Goal: Information Seeking & Learning: Stay updated

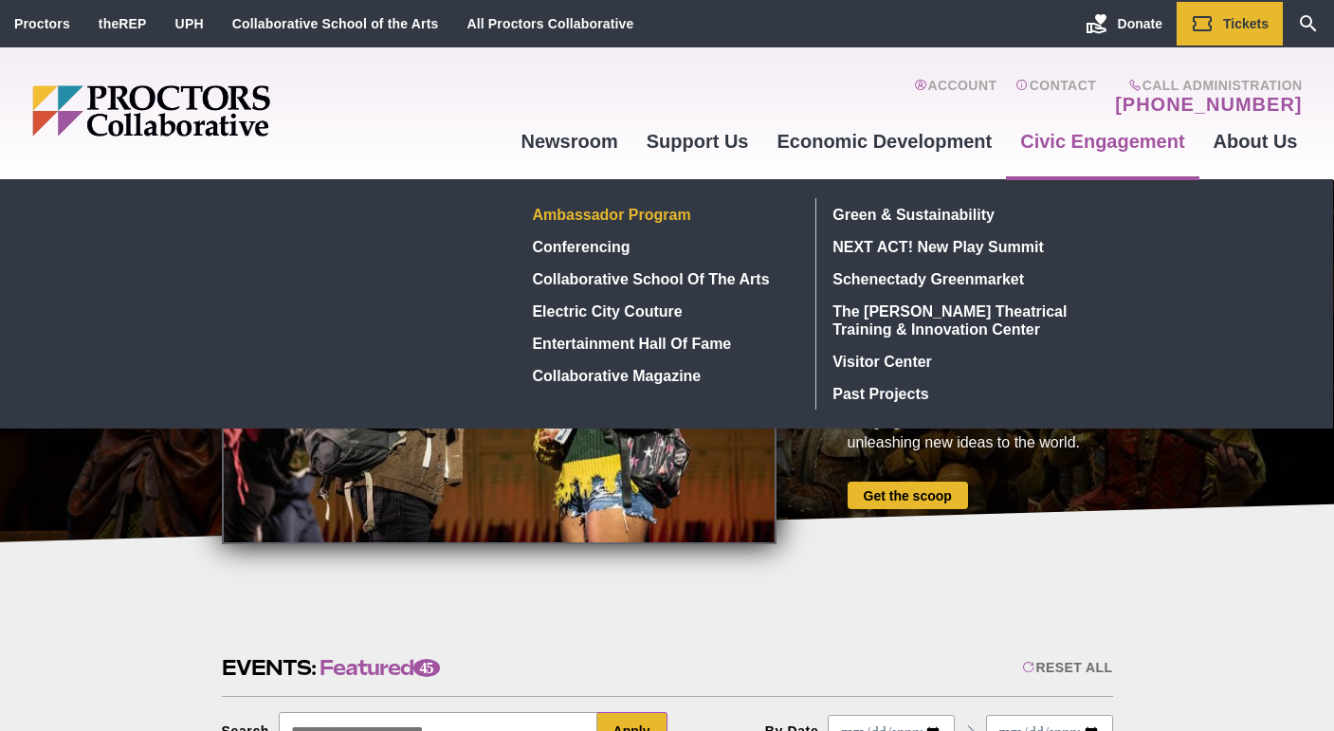
click at [620, 215] on link "Ambassador Program" at bounding box center [663, 214] width 276 height 32
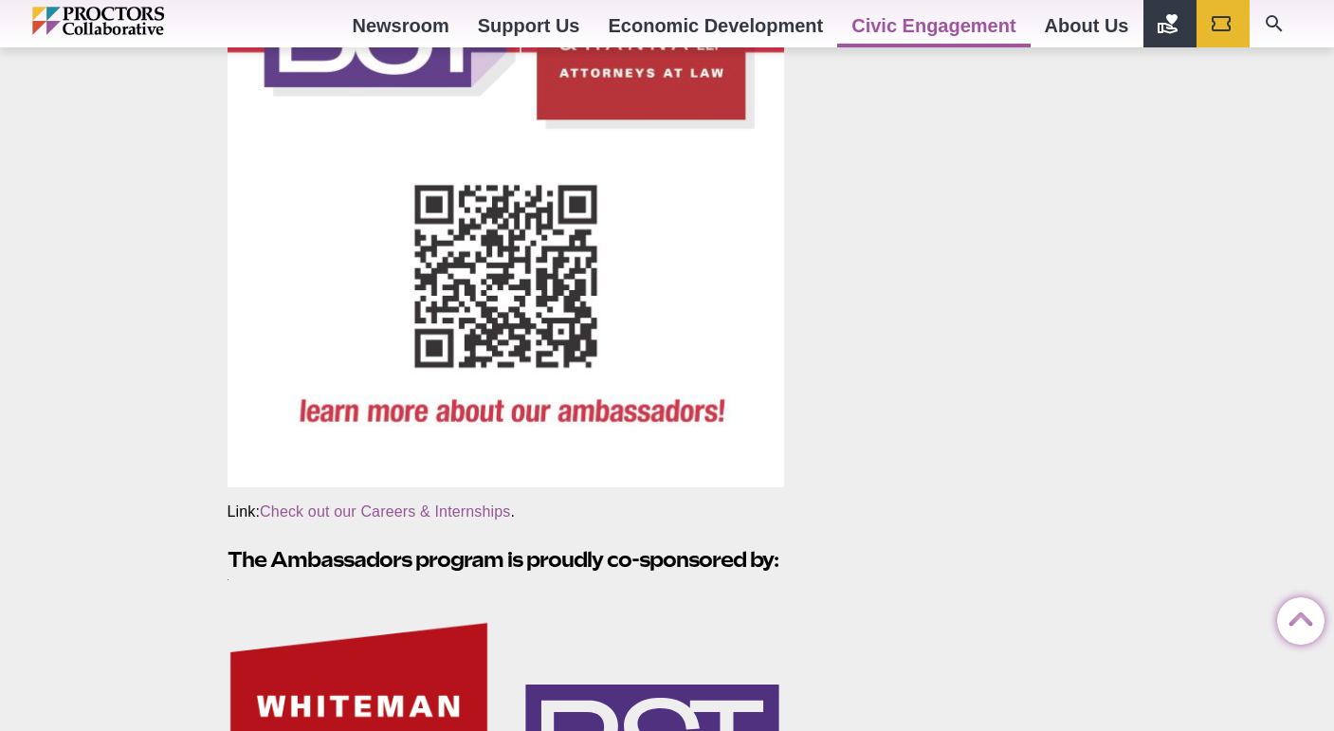
scroll to position [2780, 0]
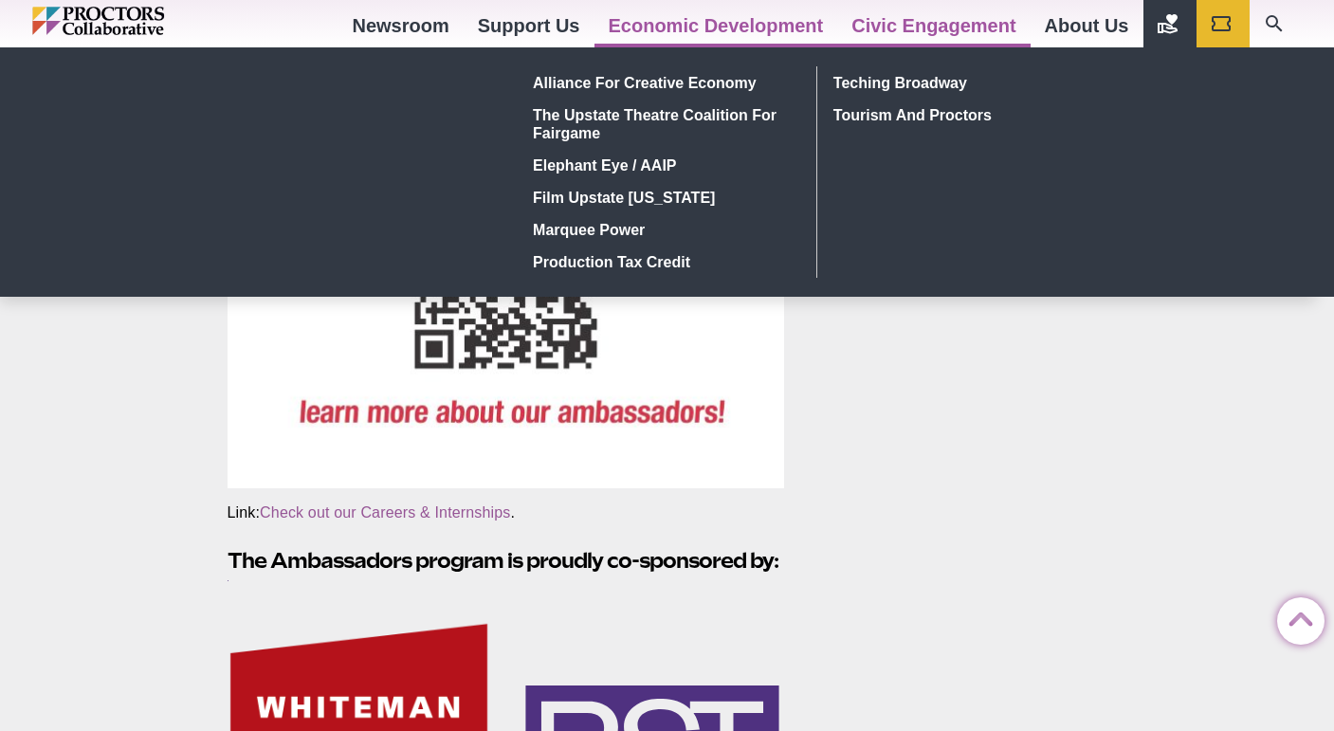
drag, startPoint x: 626, startPoint y: 252, endPoint x: 609, endPoint y: 0, distance: 252.6
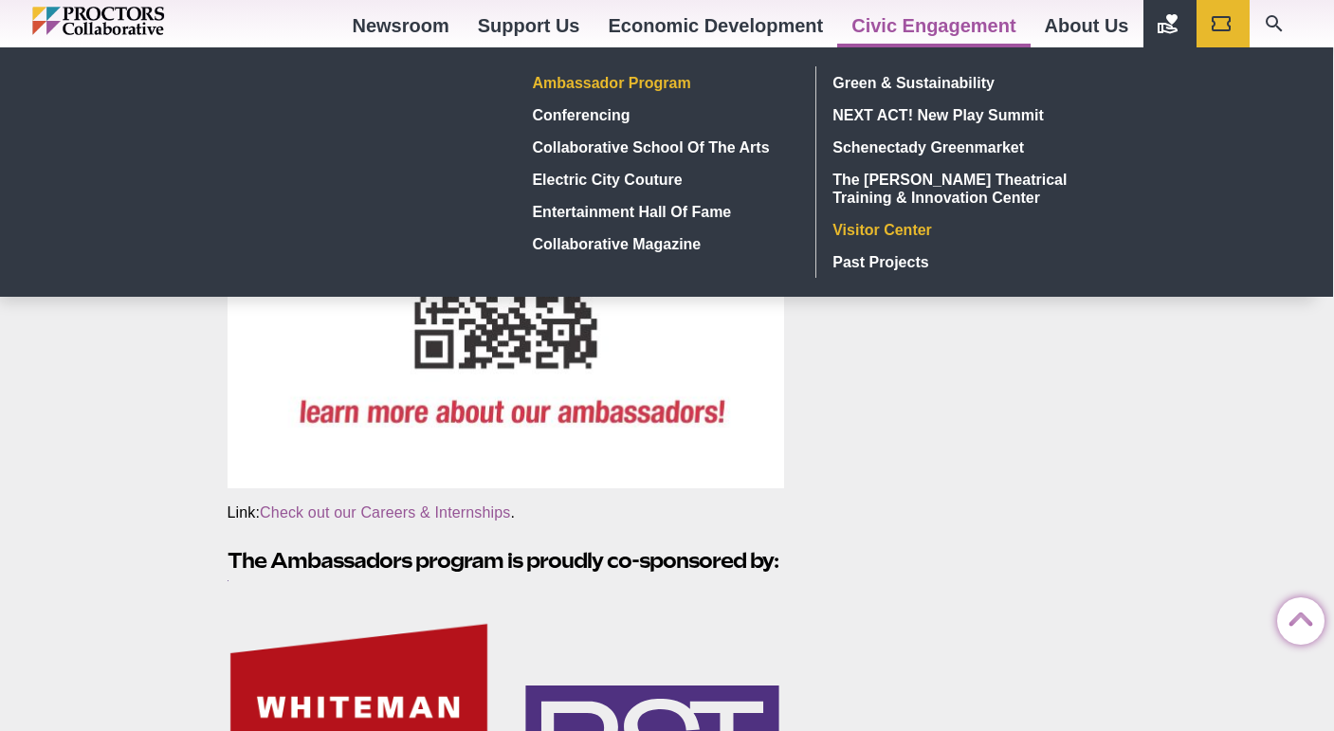
click at [852, 232] on link "Visitor Center" at bounding box center [964, 229] width 277 height 32
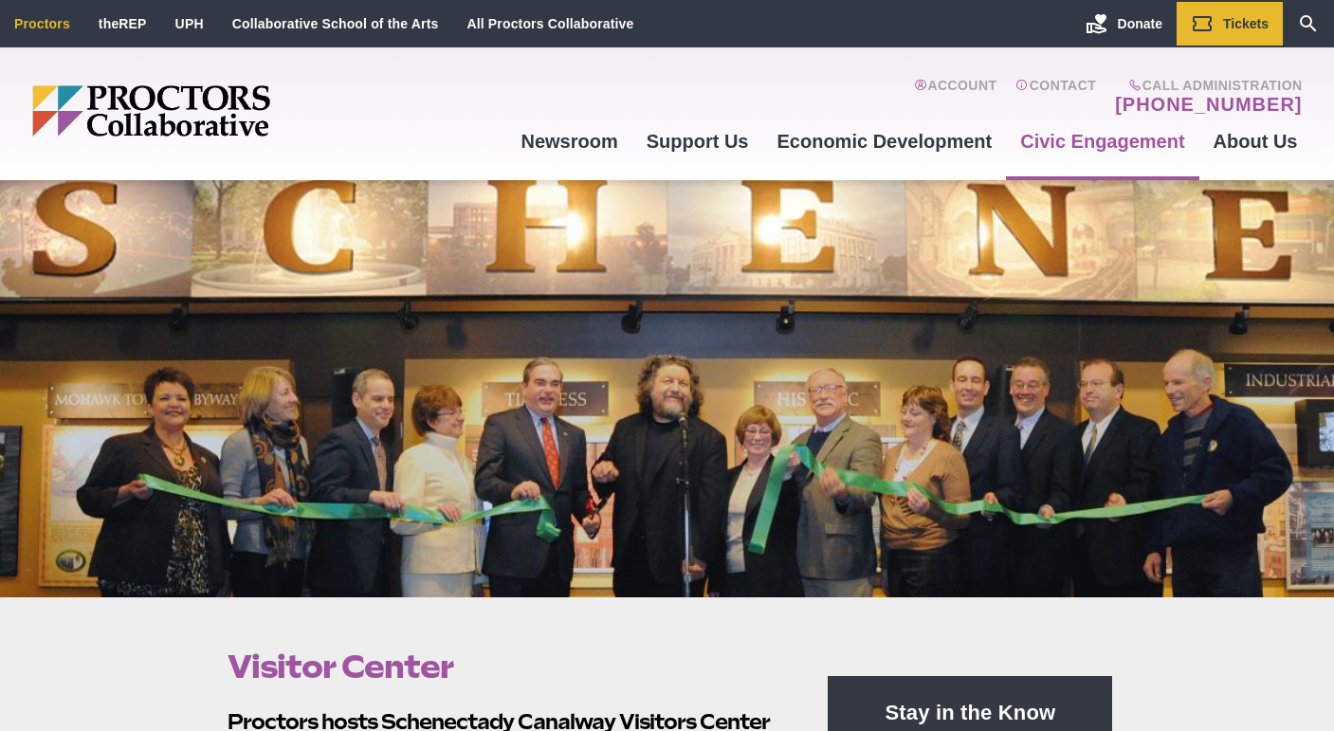
click at [28, 27] on link "Proctors" at bounding box center [42, 23] width 56 height 15
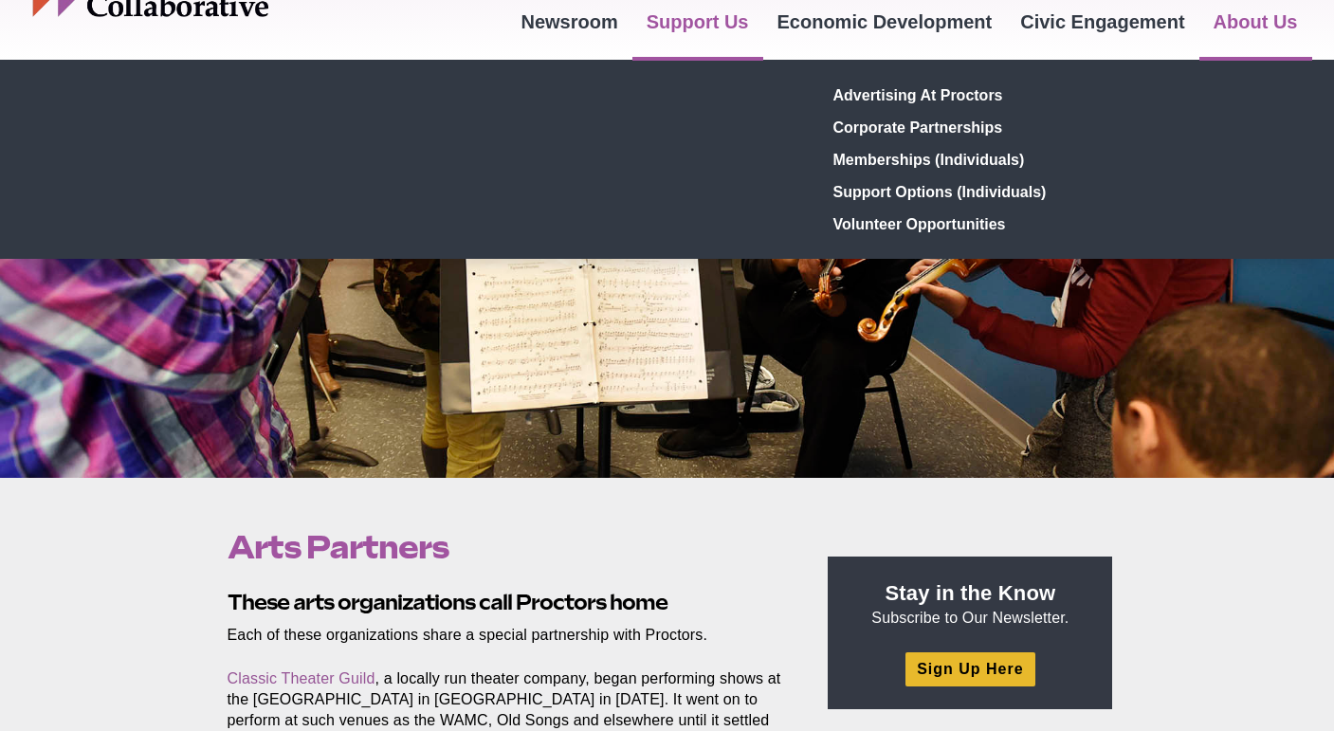
scroll to position [329, 0]
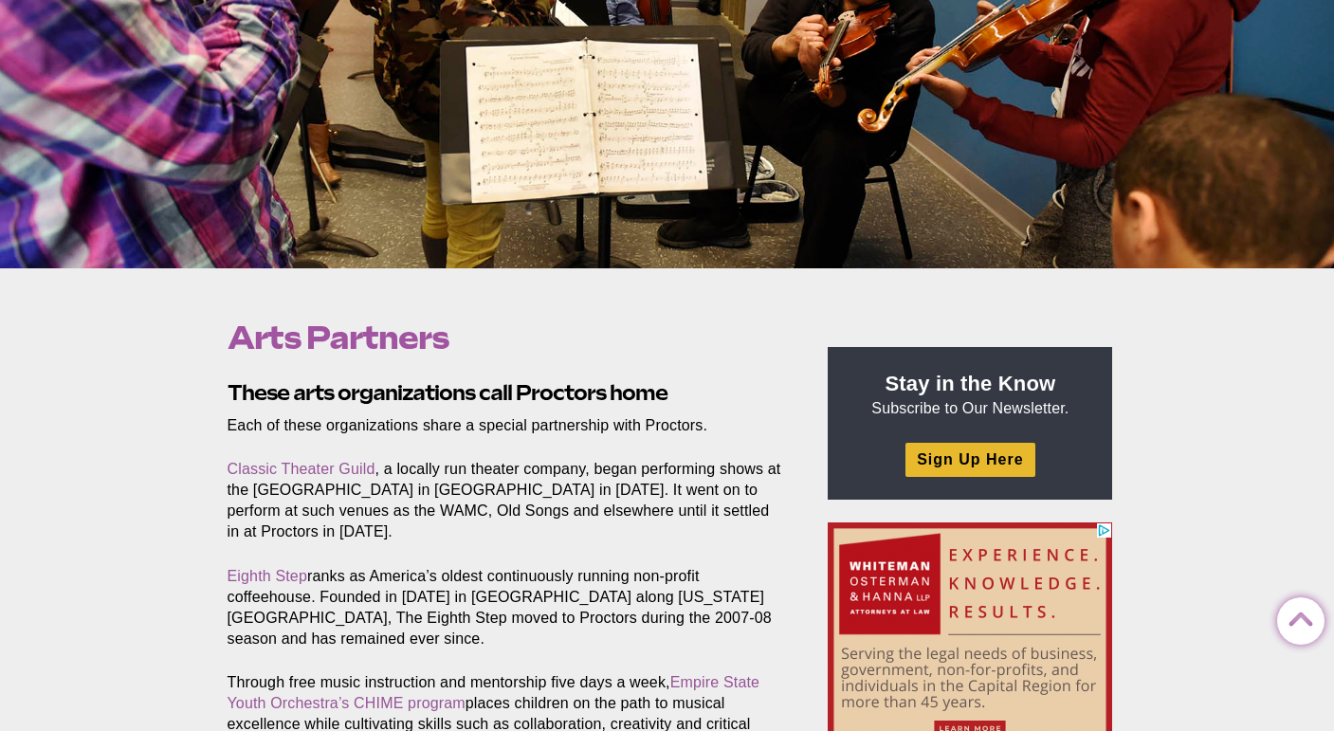
click at [474, 529] on section "These arts organizations call Proctors home Each of these organizations share a…" at bounding box center [509, 695] width 595 height 634
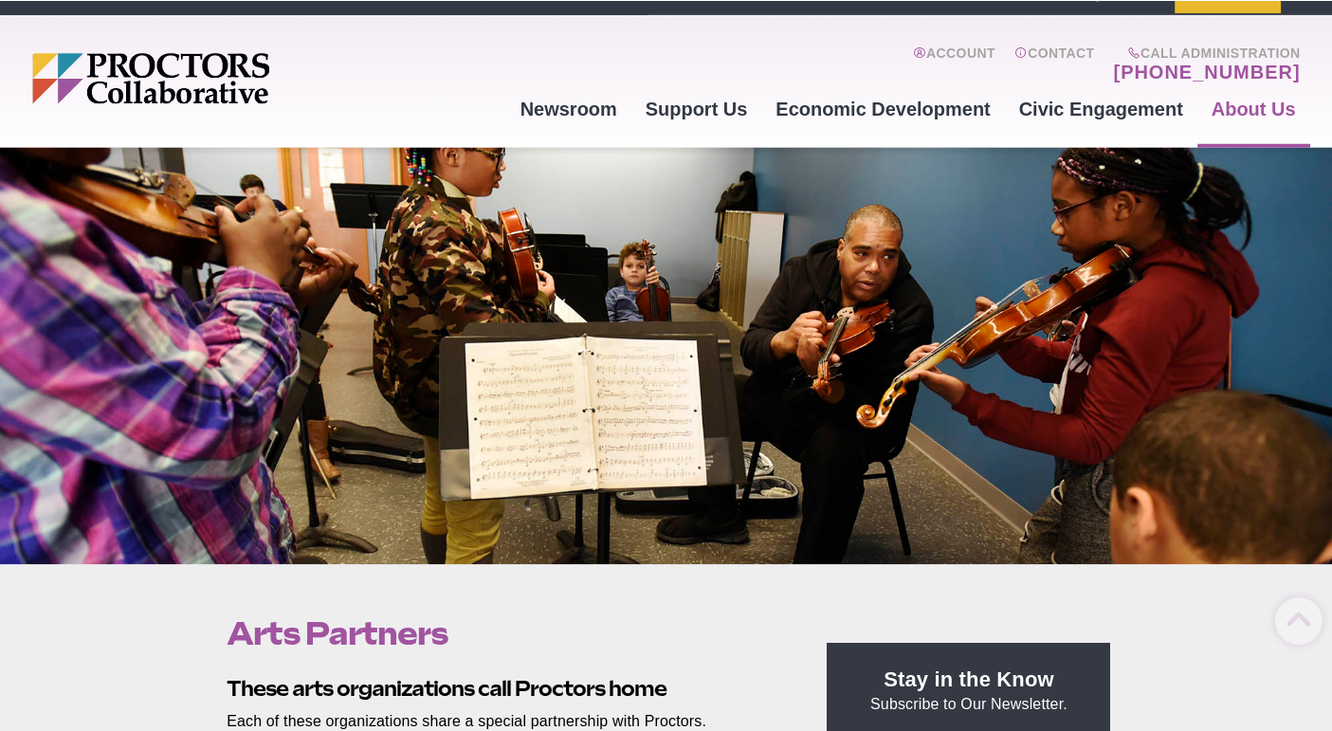
scroll to position [0, 0]
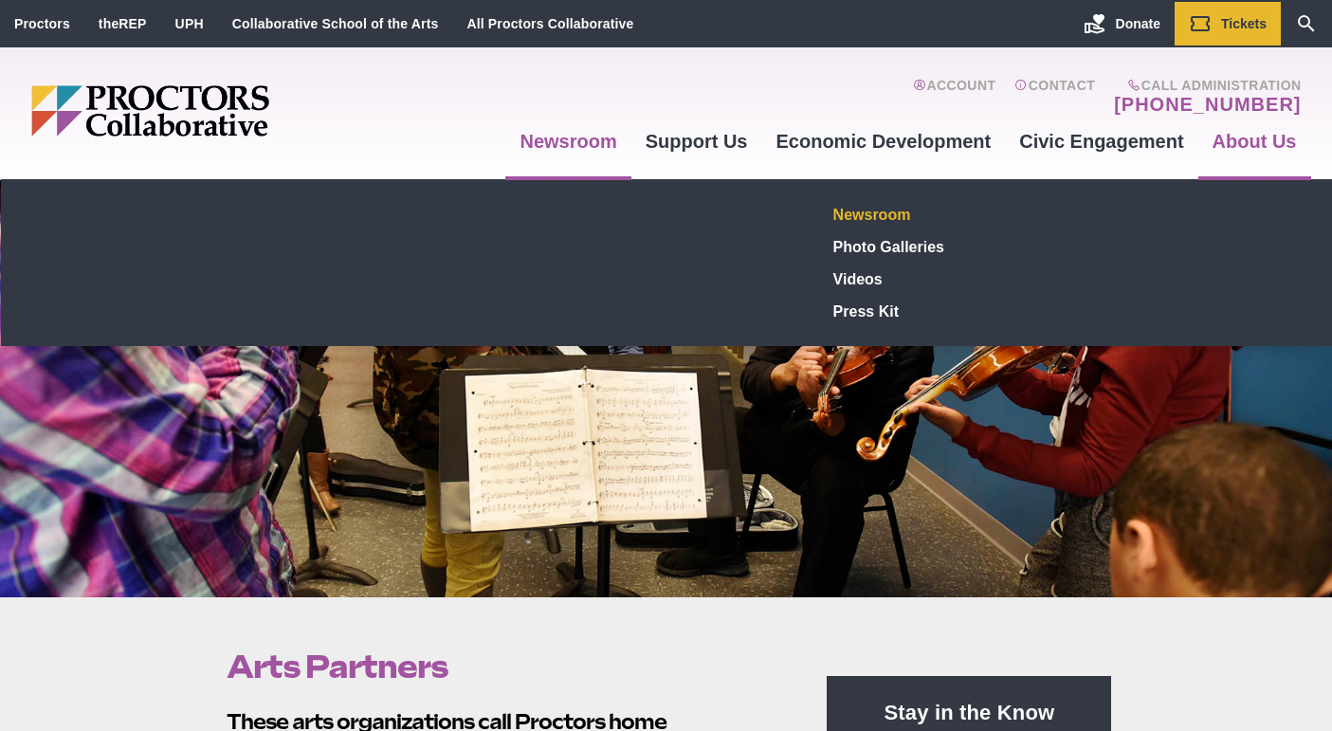
click at [883, 213] on link "Newsroom" at bounding box center [964, 214] width 277 height 32
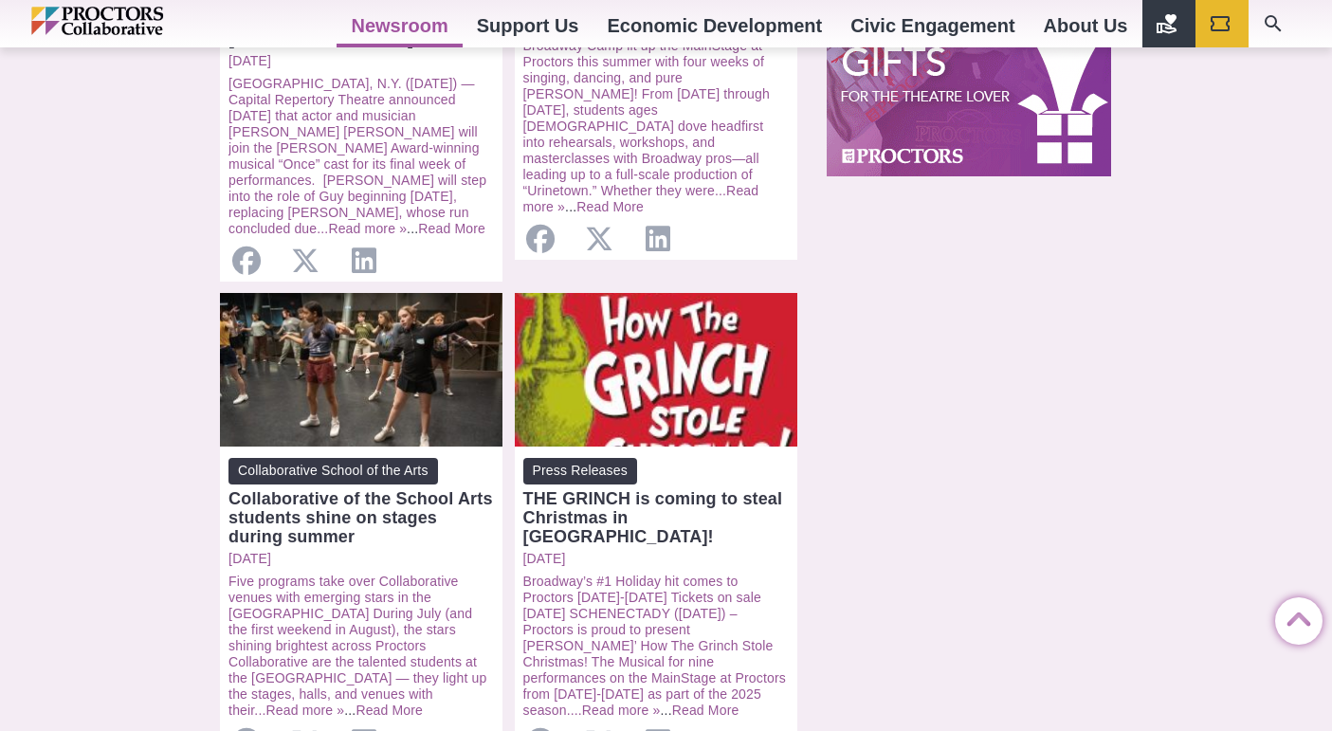
scroll to position [1822, 0]
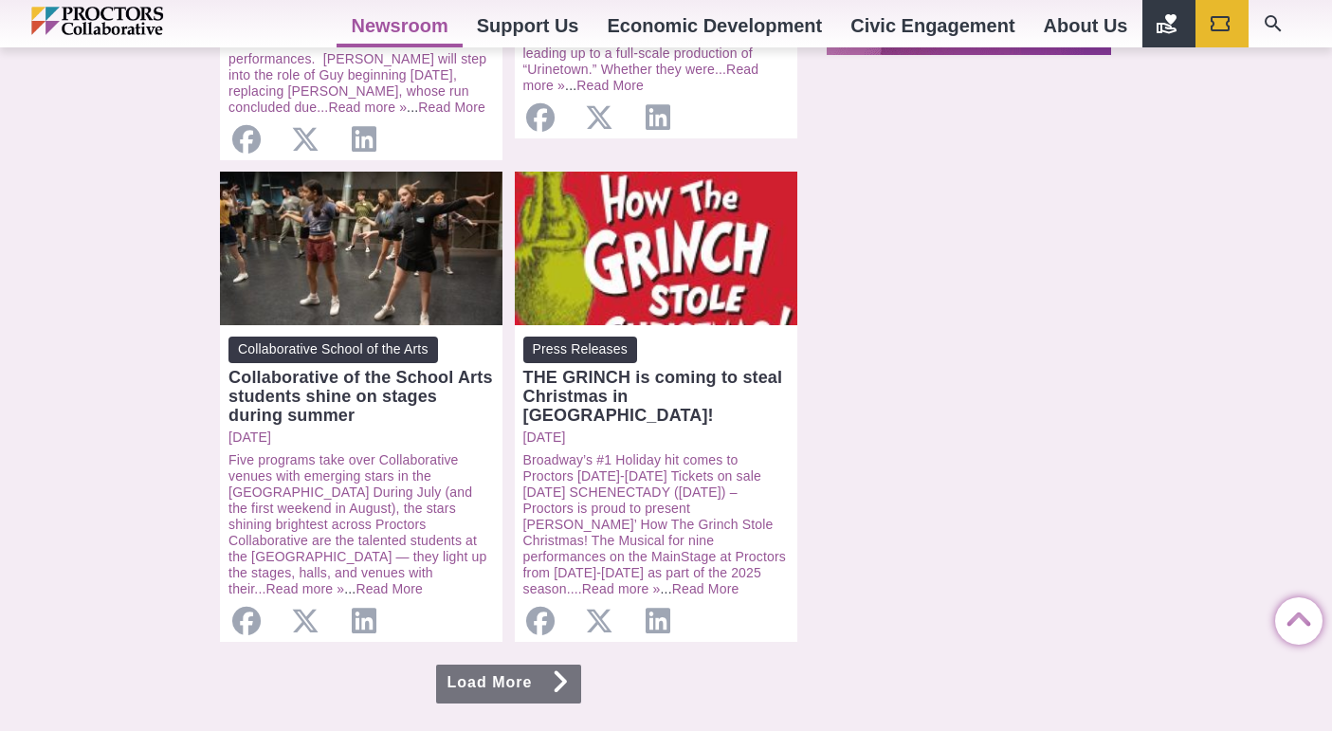
click at [505, 664] on link "Load More" at bounding box center [509, 683] width 146 height 39
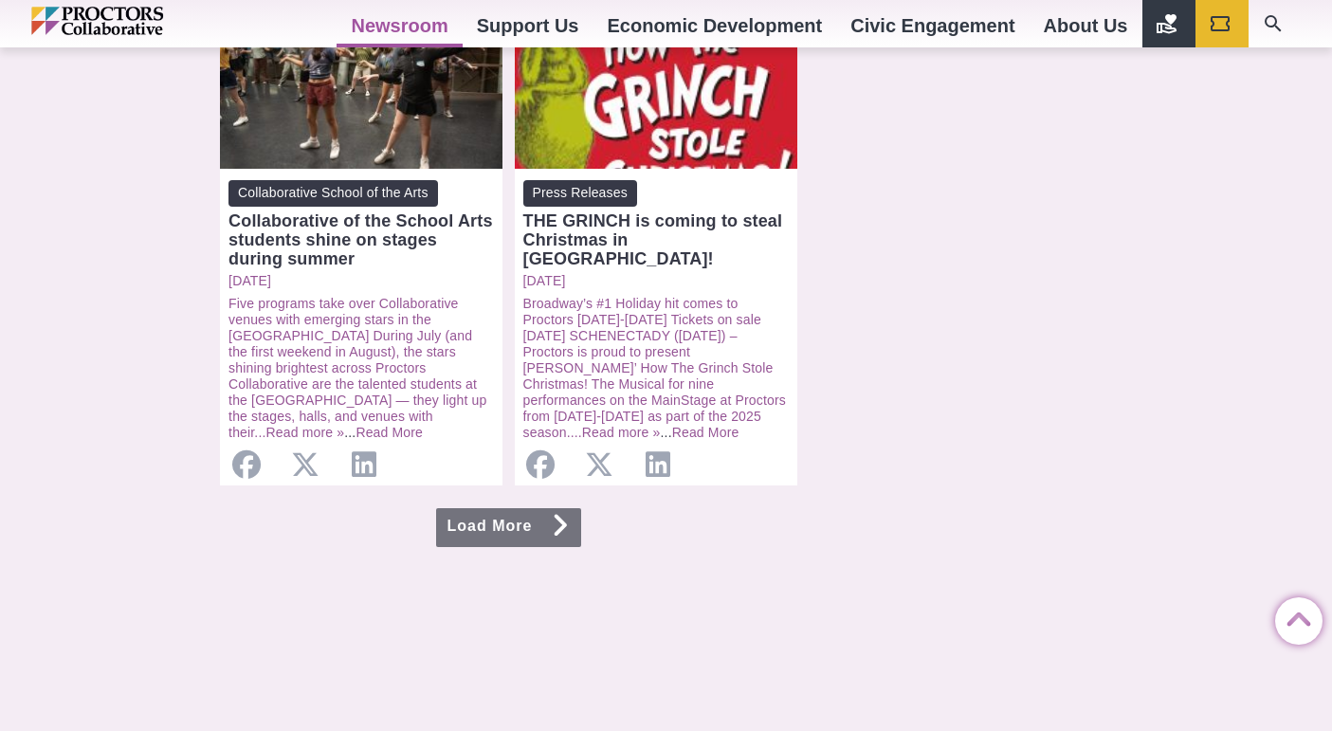
scroll to position [1979, 0]
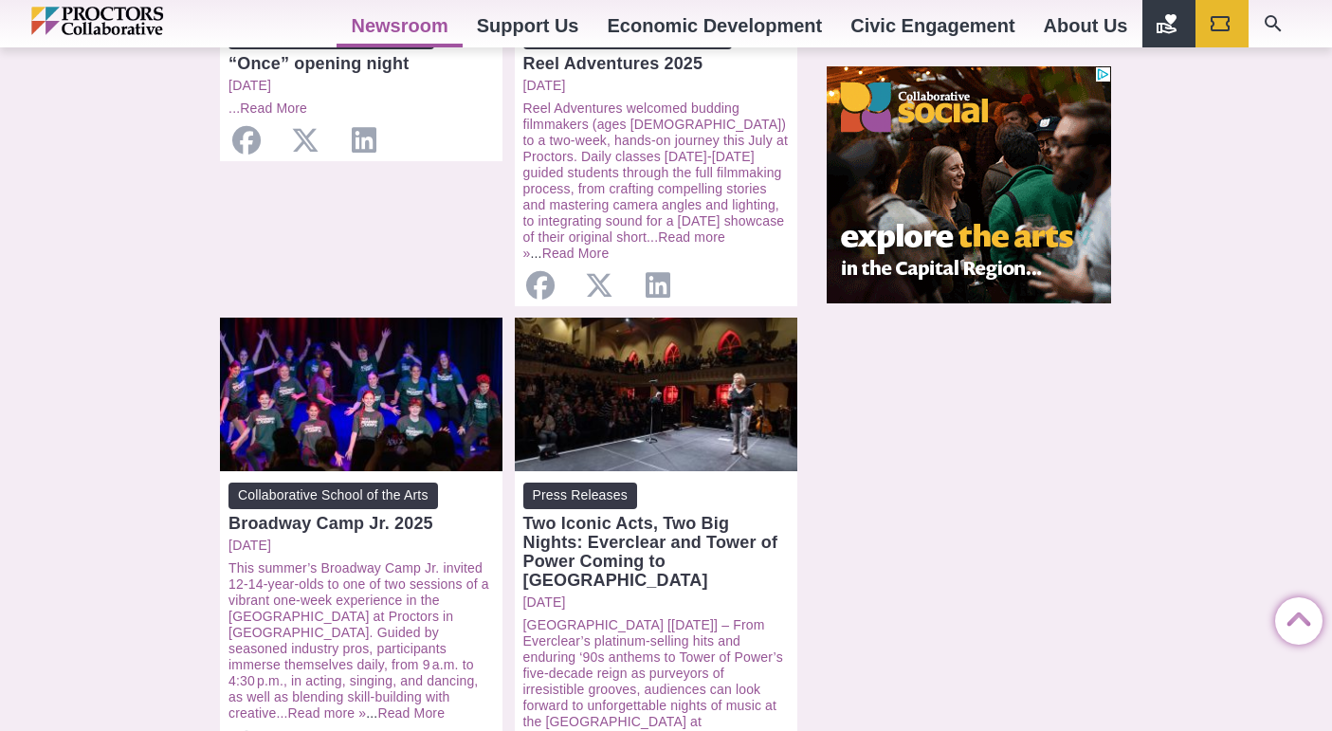
scroll to position [1860, 0]
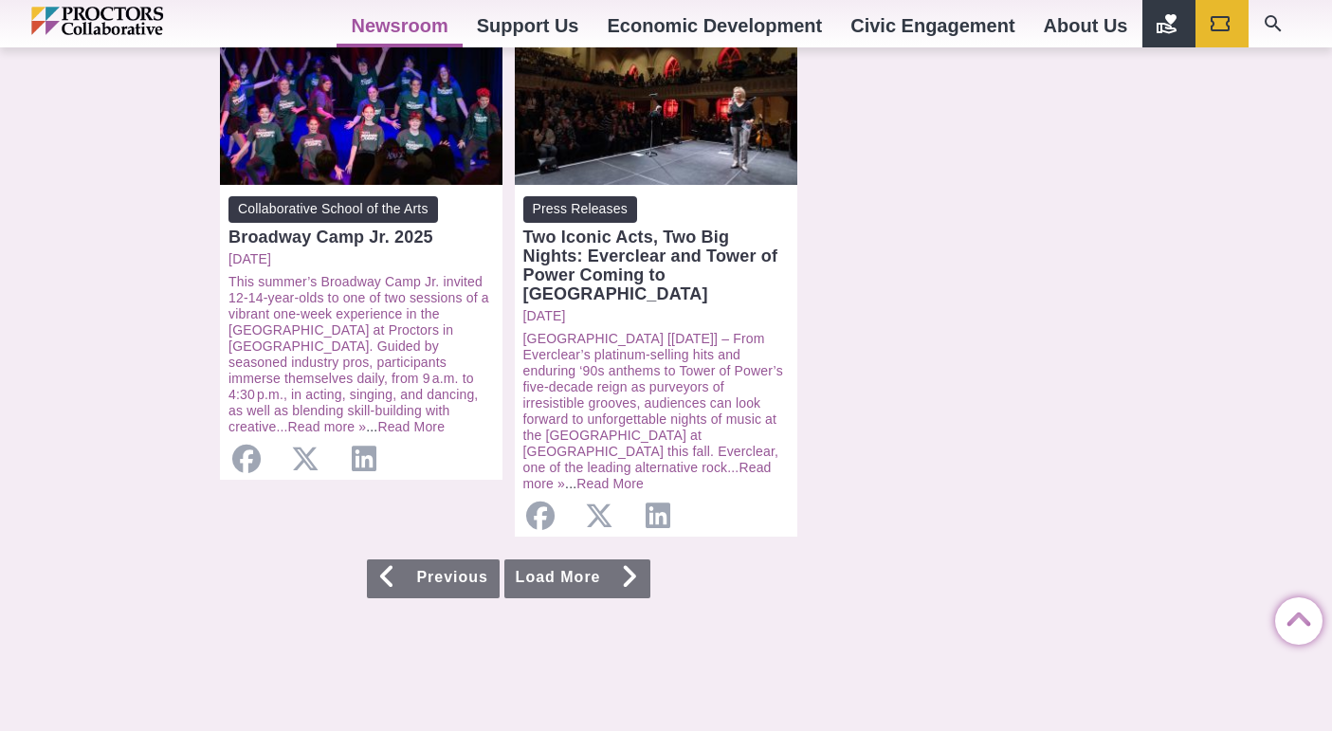
click at [581, 559] on link "Load More" at bounding box center [577, 578] width 146 height 39
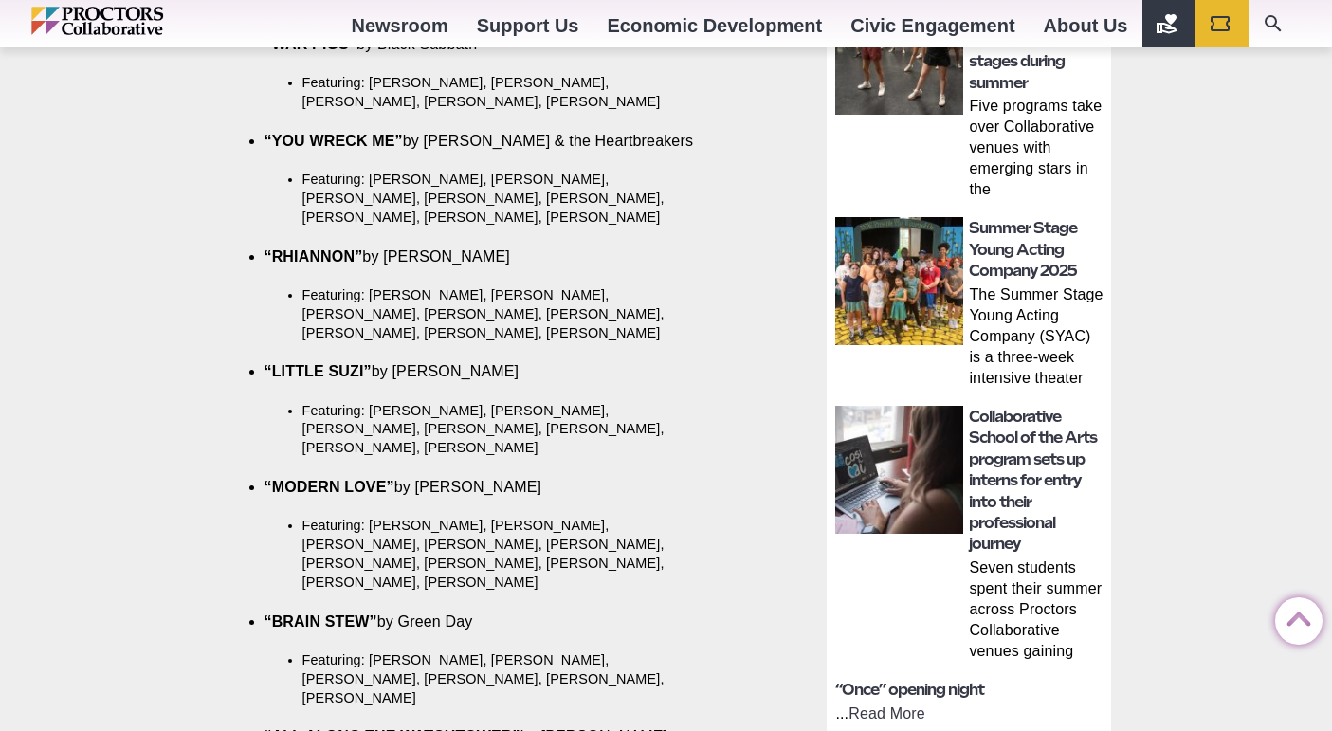
scroll to position [924, 0]
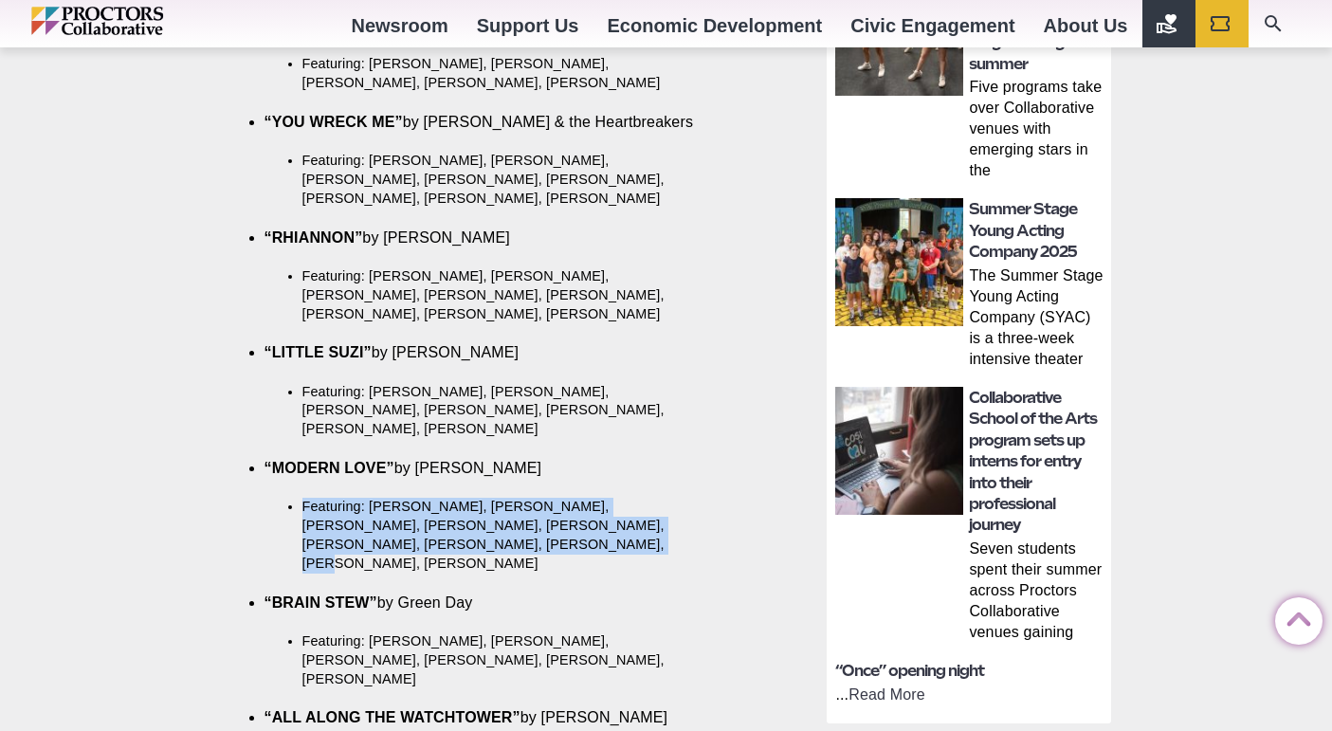
drag, startPoint x: 386, startPoint y: 513, endPoint x: 271, endPoint y: 472, distance: 121.7
click at [271, 473] on li "“MODERN LOVE” by [PERSON_NAME] Featuring: [PERSON_NAME], [PERSON_NAME], [PERSON…" at bounding box center [509, 516] width 491 height 116
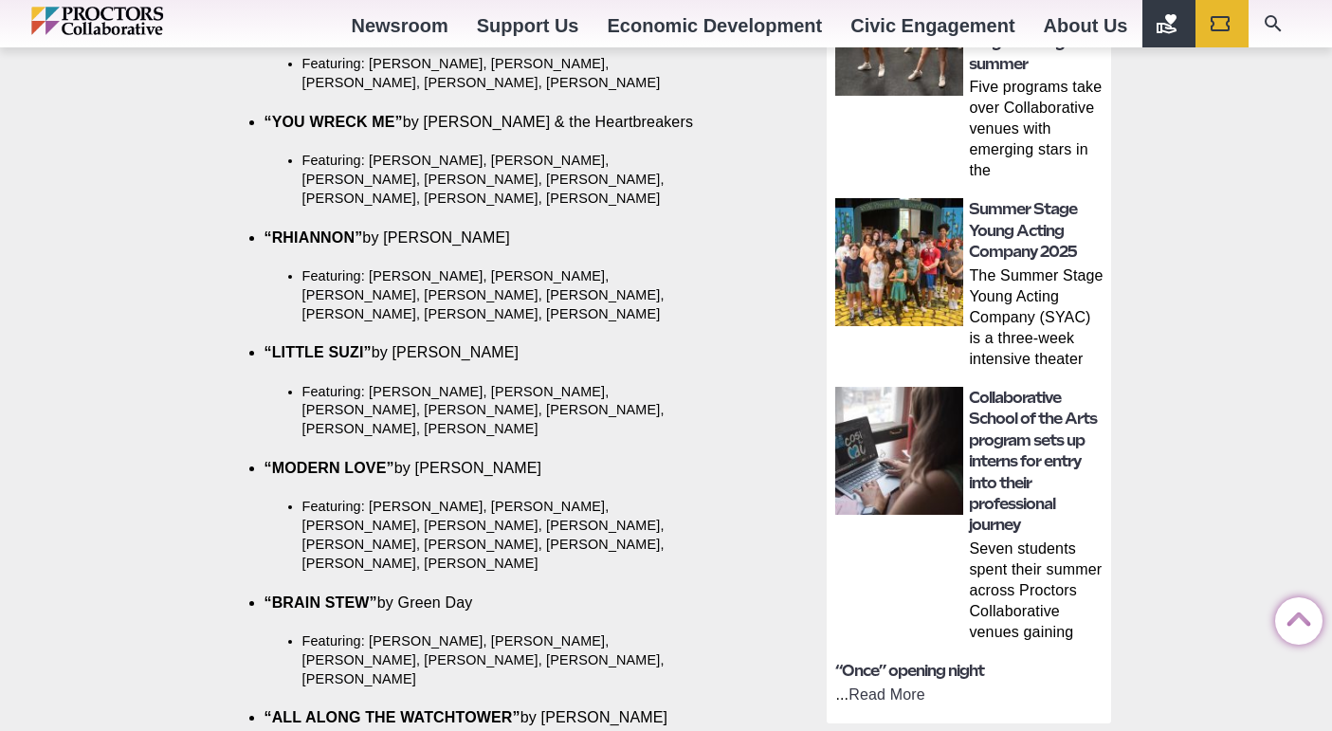
click at [390, 515] on li "Featuring: [PERSON_NAME], [PERSON_NAME], [PERSON_NAME], [PERSON_NAME], [PERSON_…" at bounding box center [514, 536] width 425 height 76
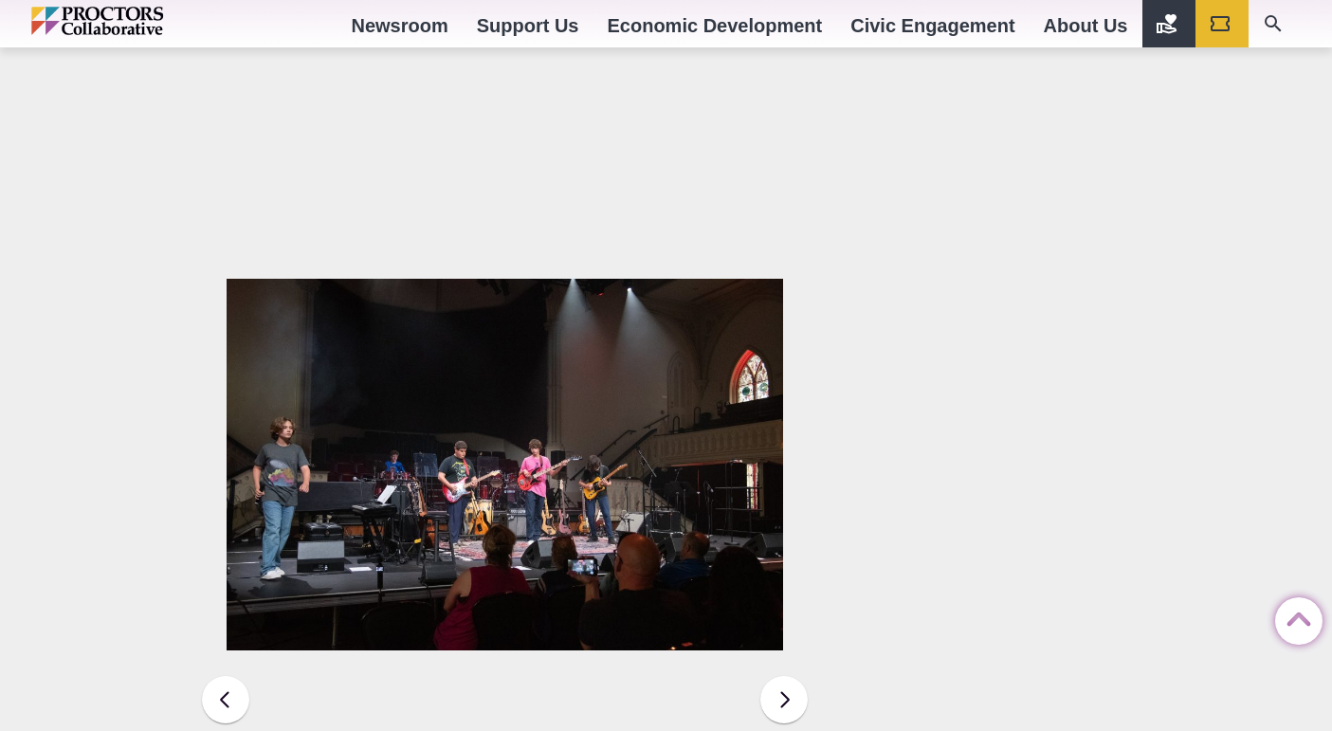
scroll to position [2749, 0]
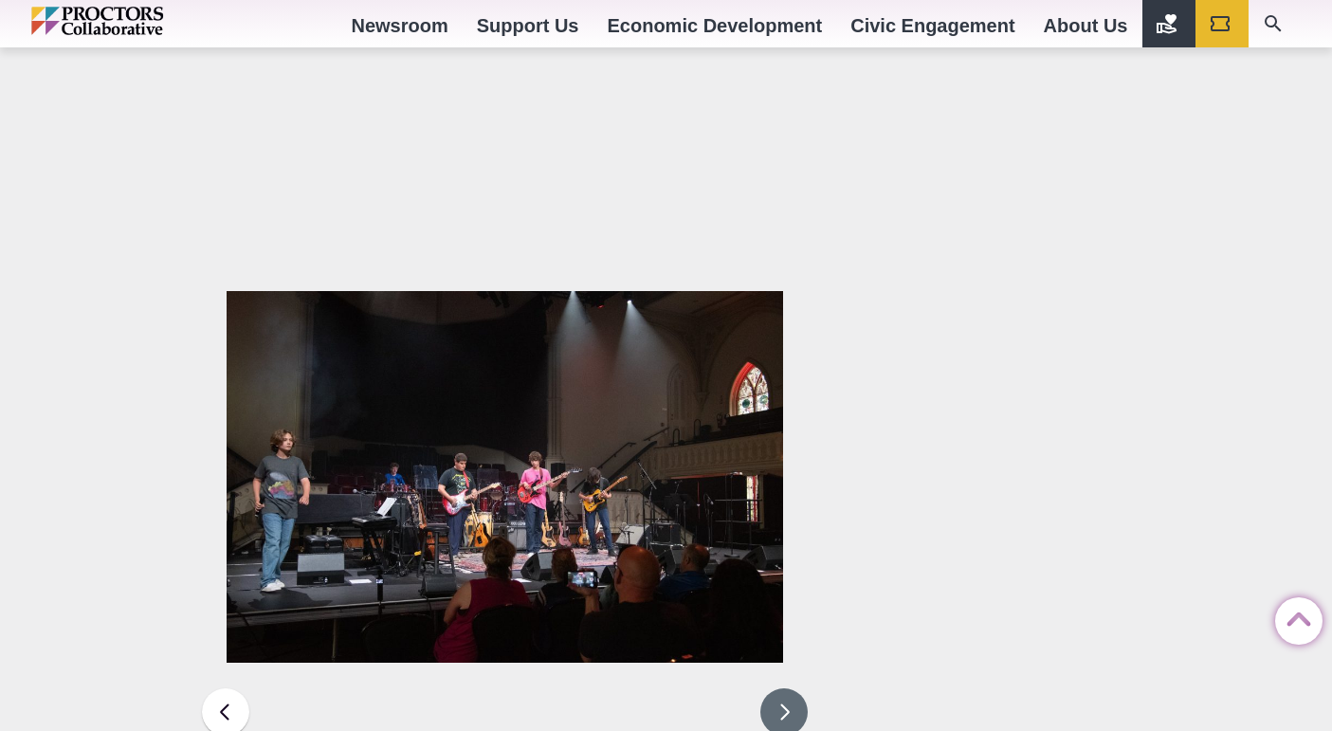
click at [794, 688] on button at bounding box center [783, 711] width 47 height 47
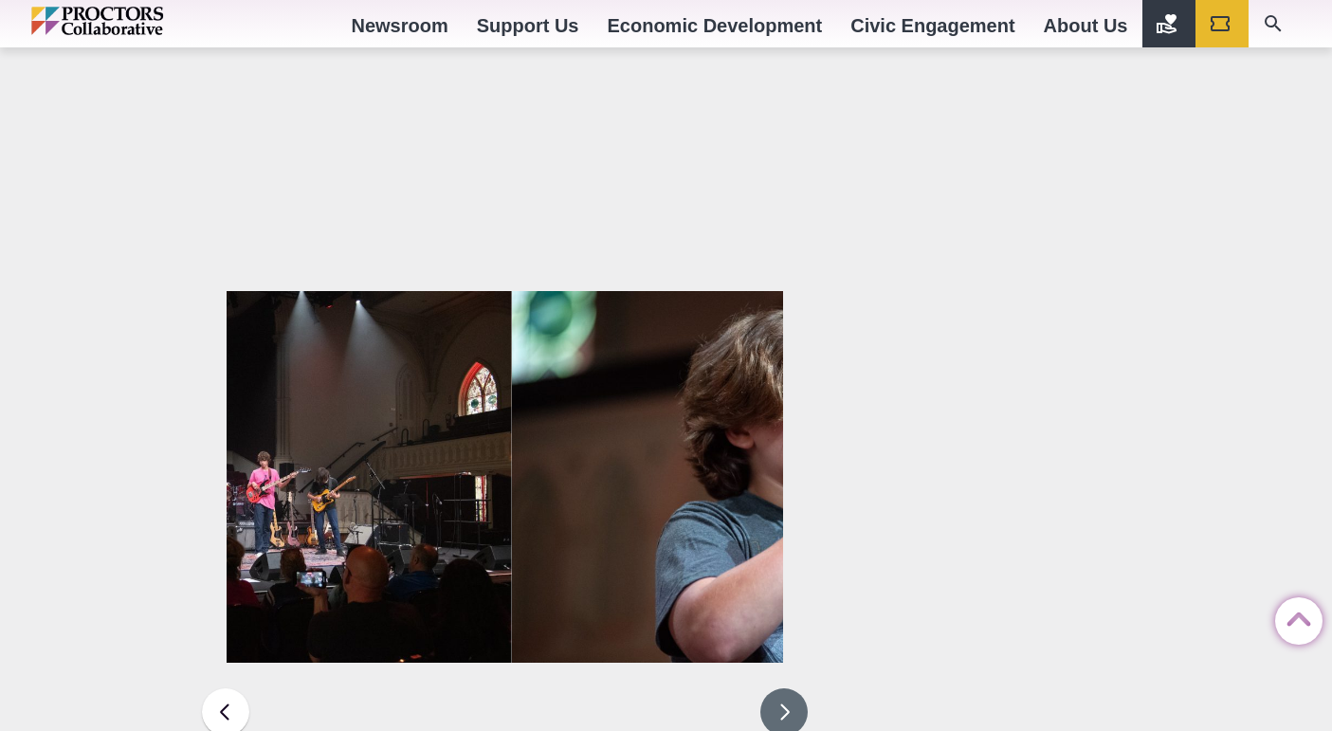
click at [790, 688] on button at bounding box center [783, 711] width 47 height 47
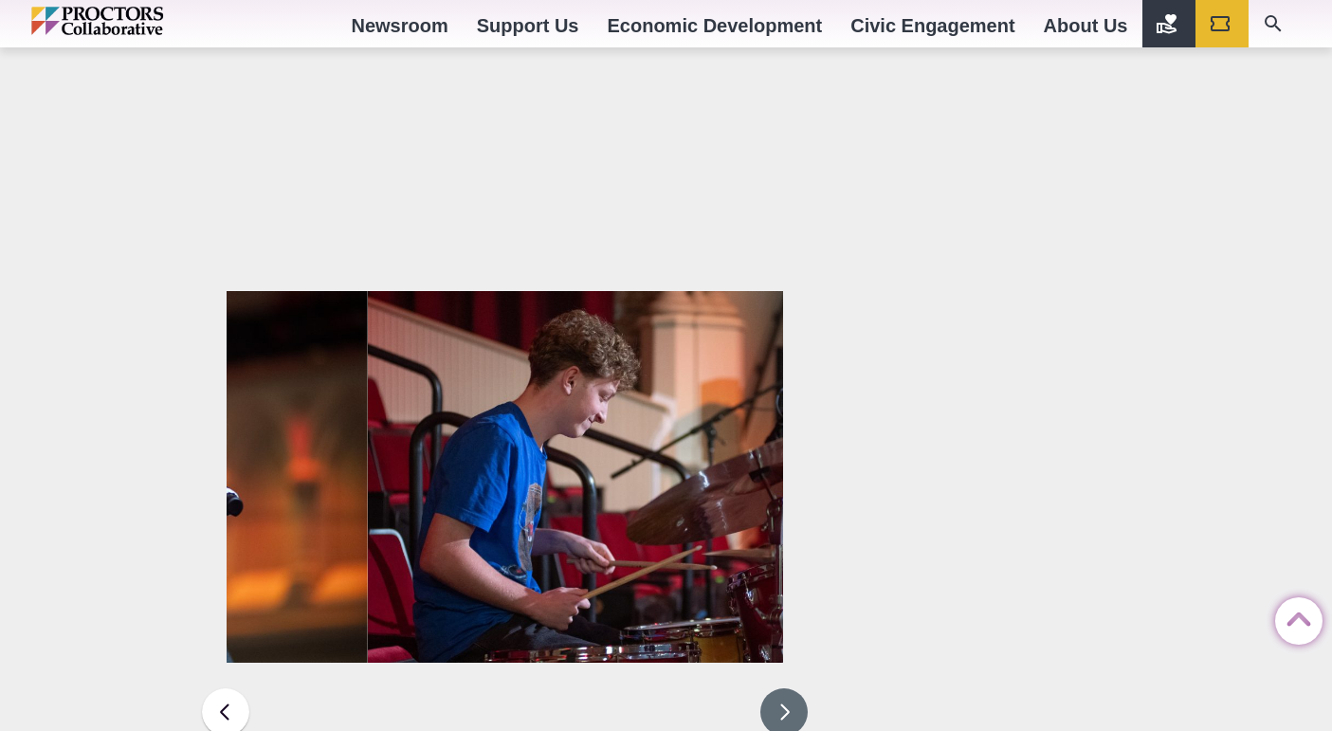
click at [789, 688] on button at bounding box center [783, 711] width 47 height 47
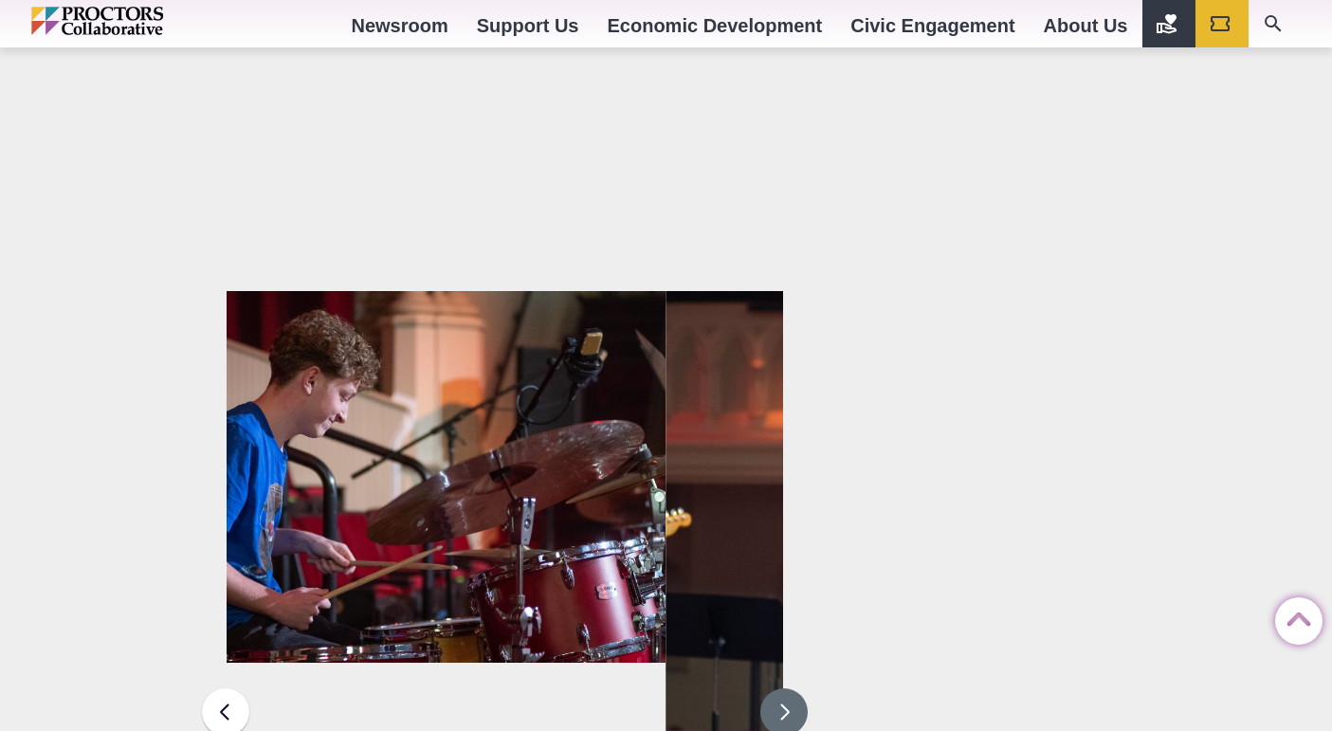
click at [789, 688] on button at bounding box center [783, 711] width 47 height 47
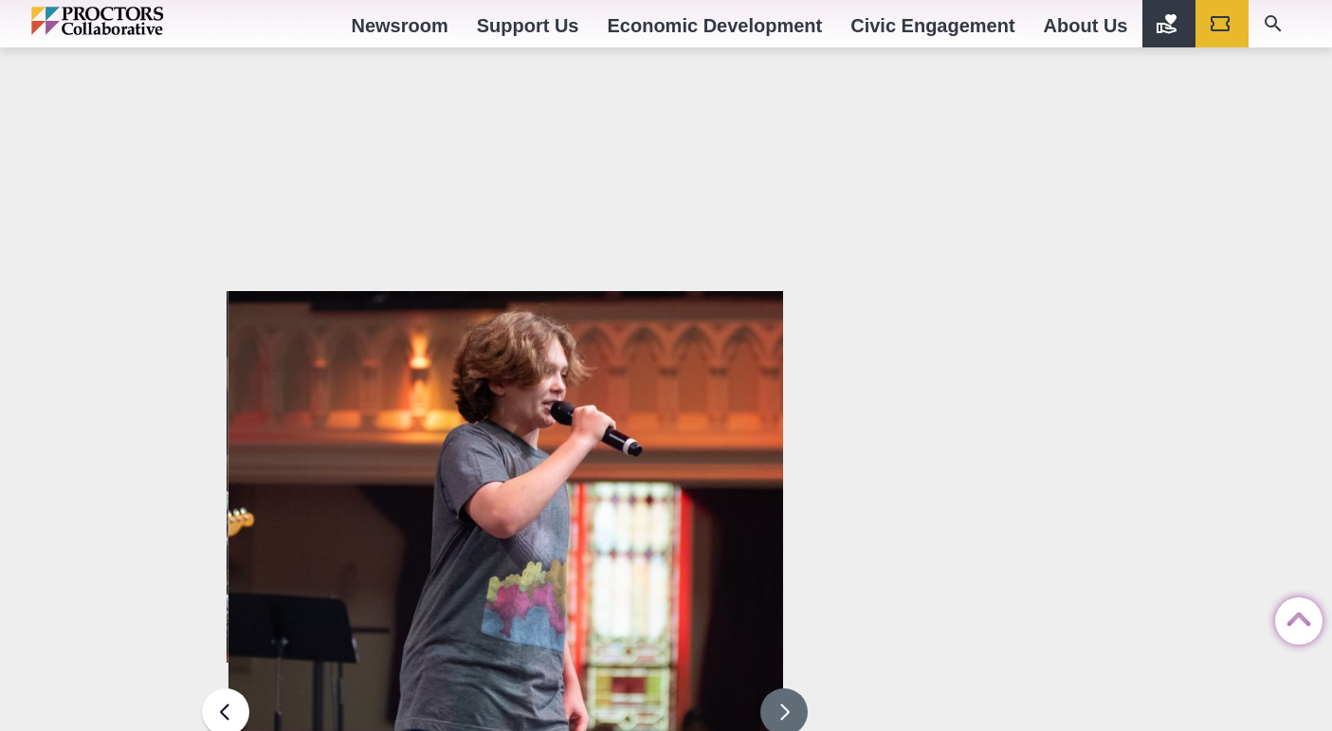
click at [789, 688] on button at bounding box center [783, 711] width 47 height 47
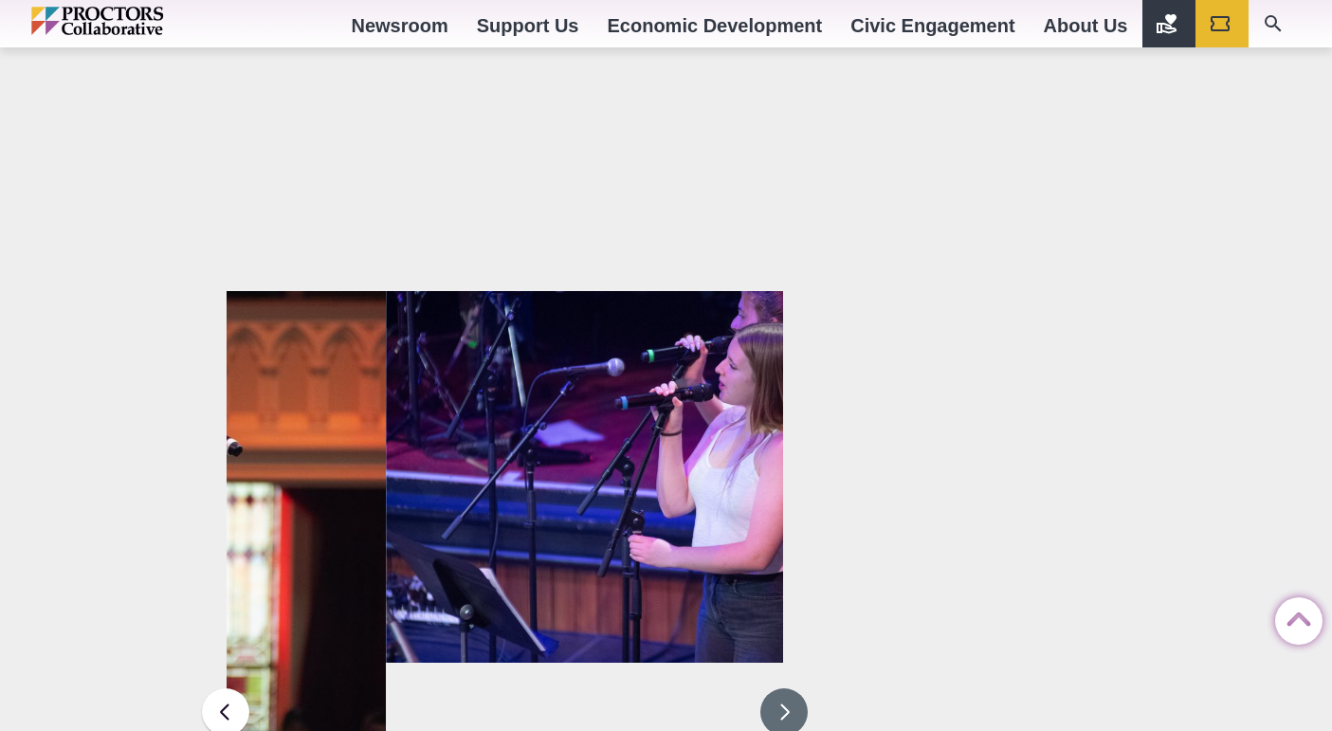
click at [789, 688] on button at bounding box center [783, 711] width 47 height 47
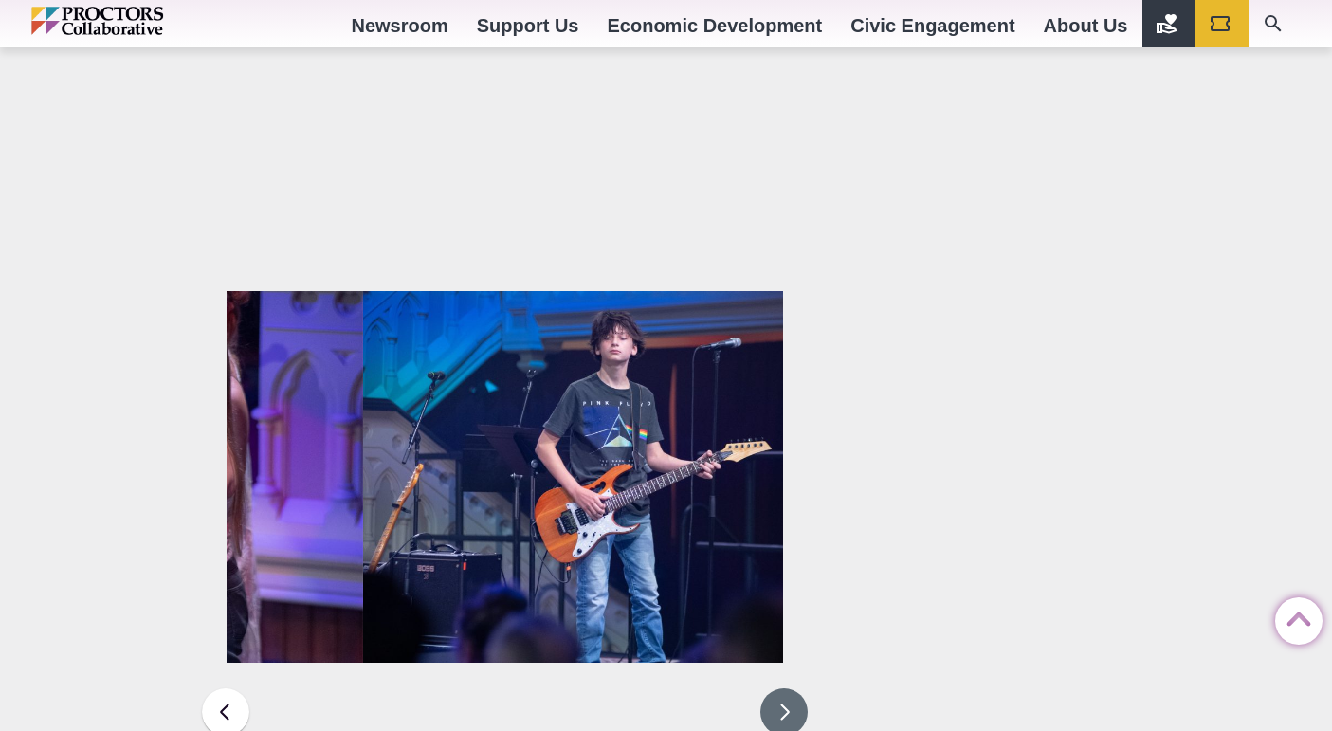
click at [789, 688] on button at bounding box center [783, 711] width 47 height 47
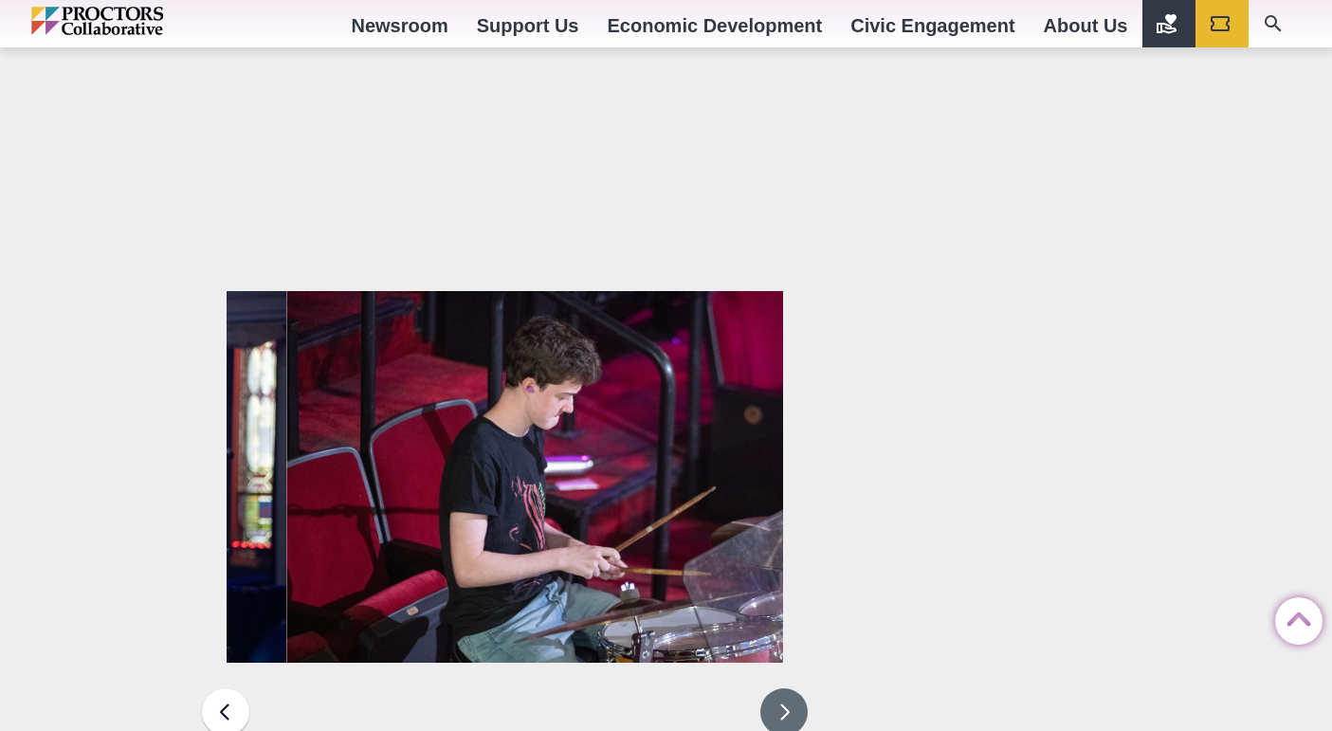
click at [789, 688] on button at bounding box center [783, 711] width 47 height 47
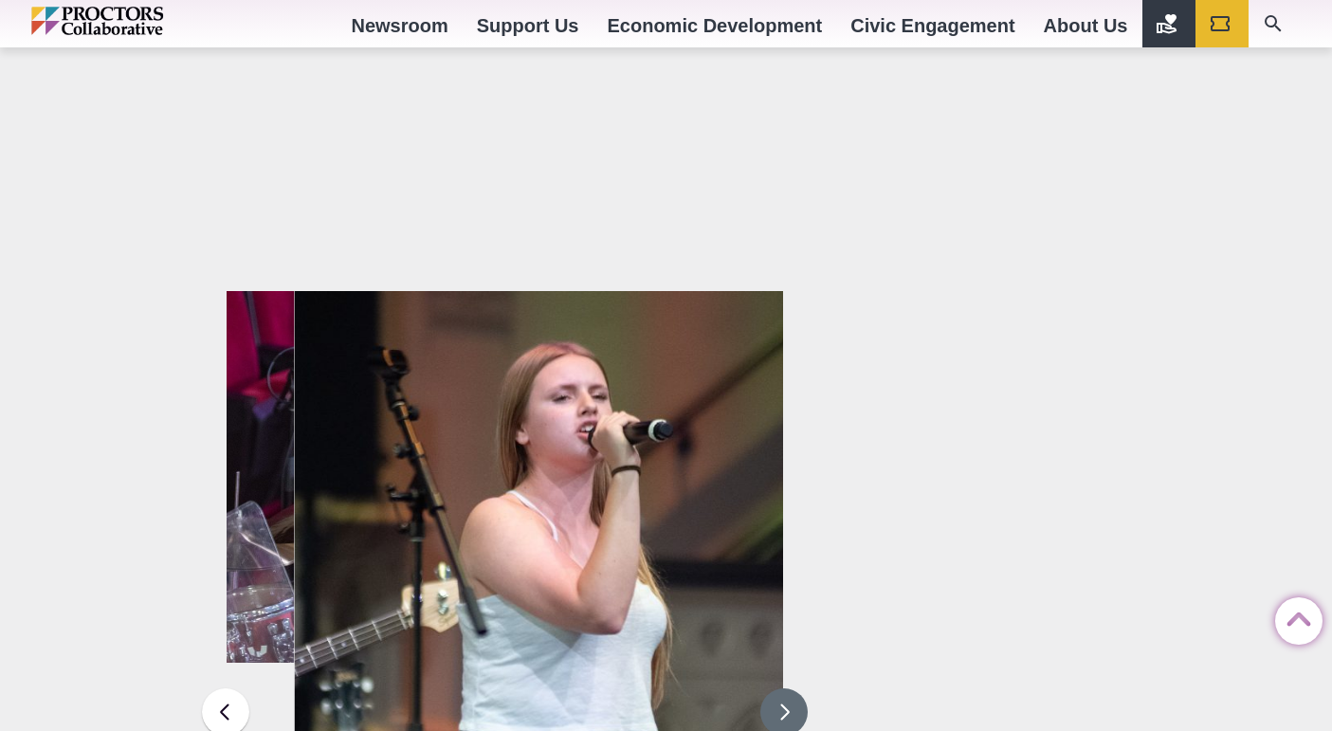
click at [789, 688] on button at bounding box center [783, 711] width 47 height 47
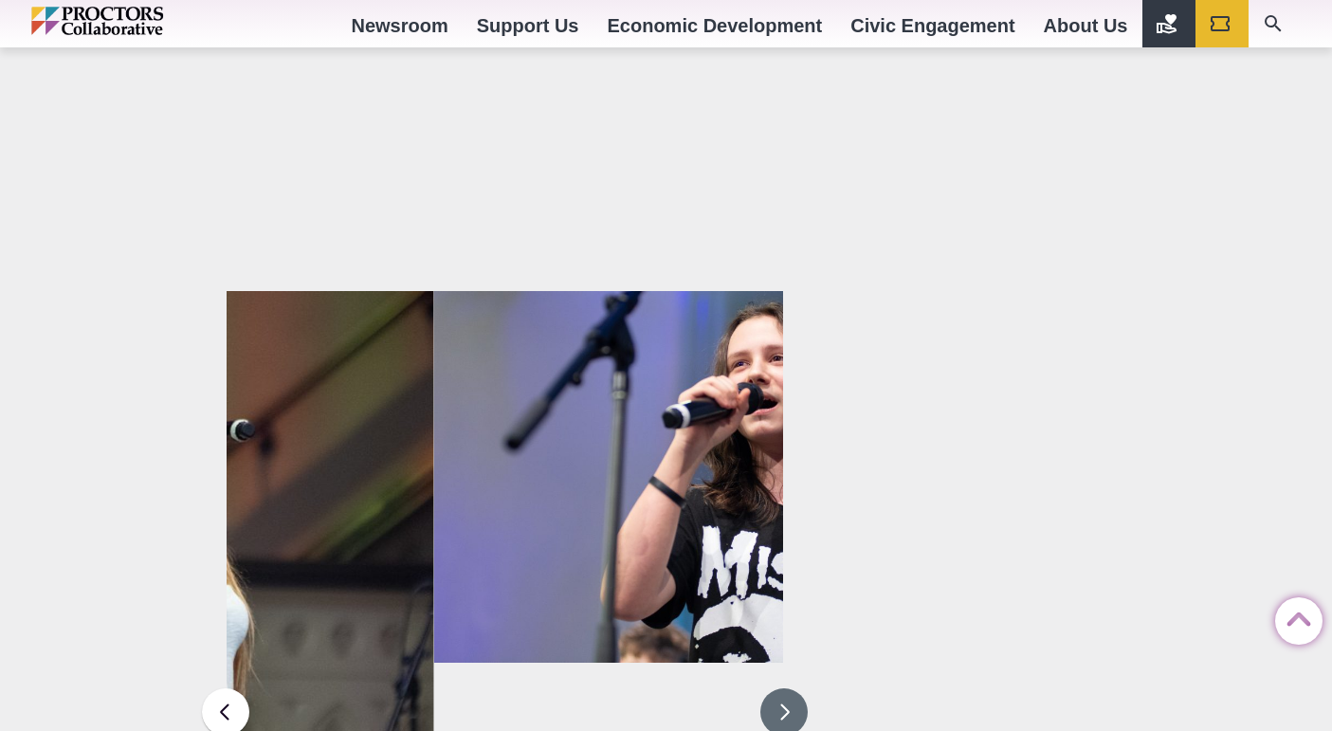
click at [789, 688] on button at bounding box center [783, 711] width 47 height 47
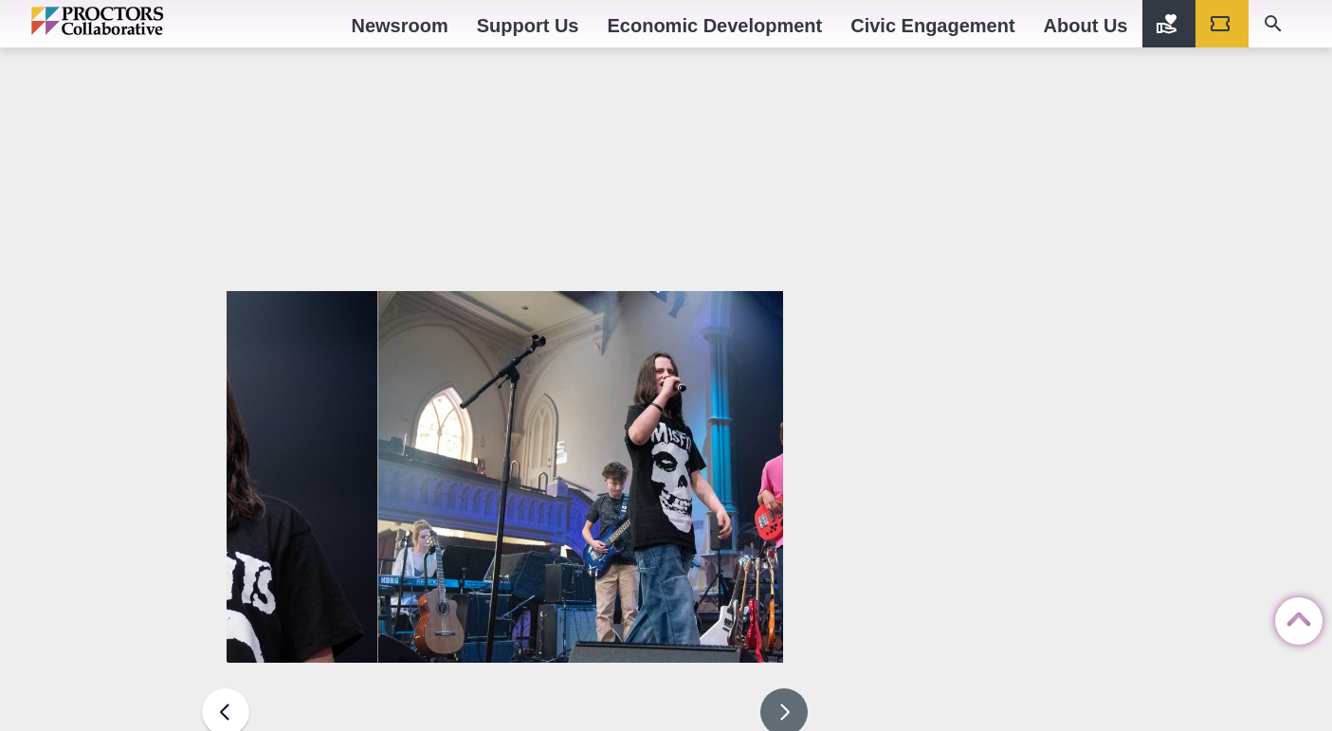
click at [789, 688] on button at bounding box center [783, 711] width 47 height 47
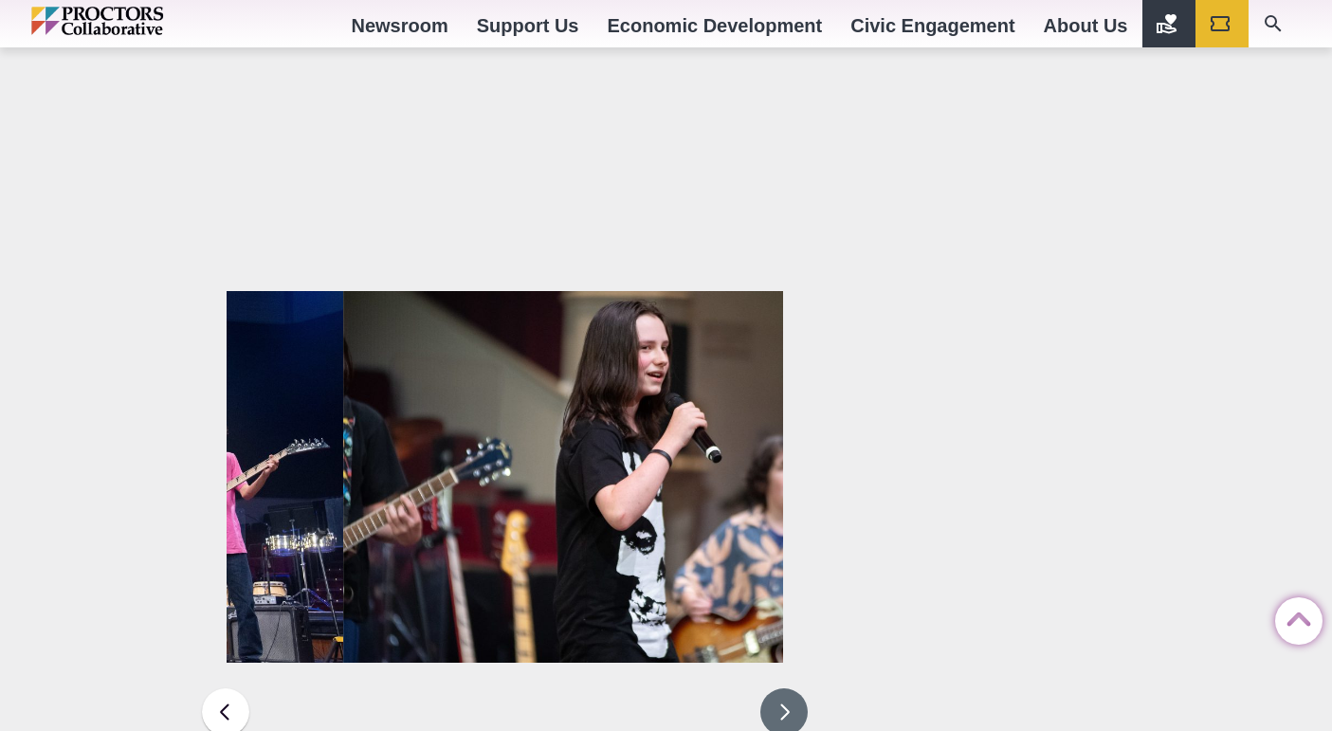
click at [789, 688] on button at bounding box center [783, 711] width 47 height 47
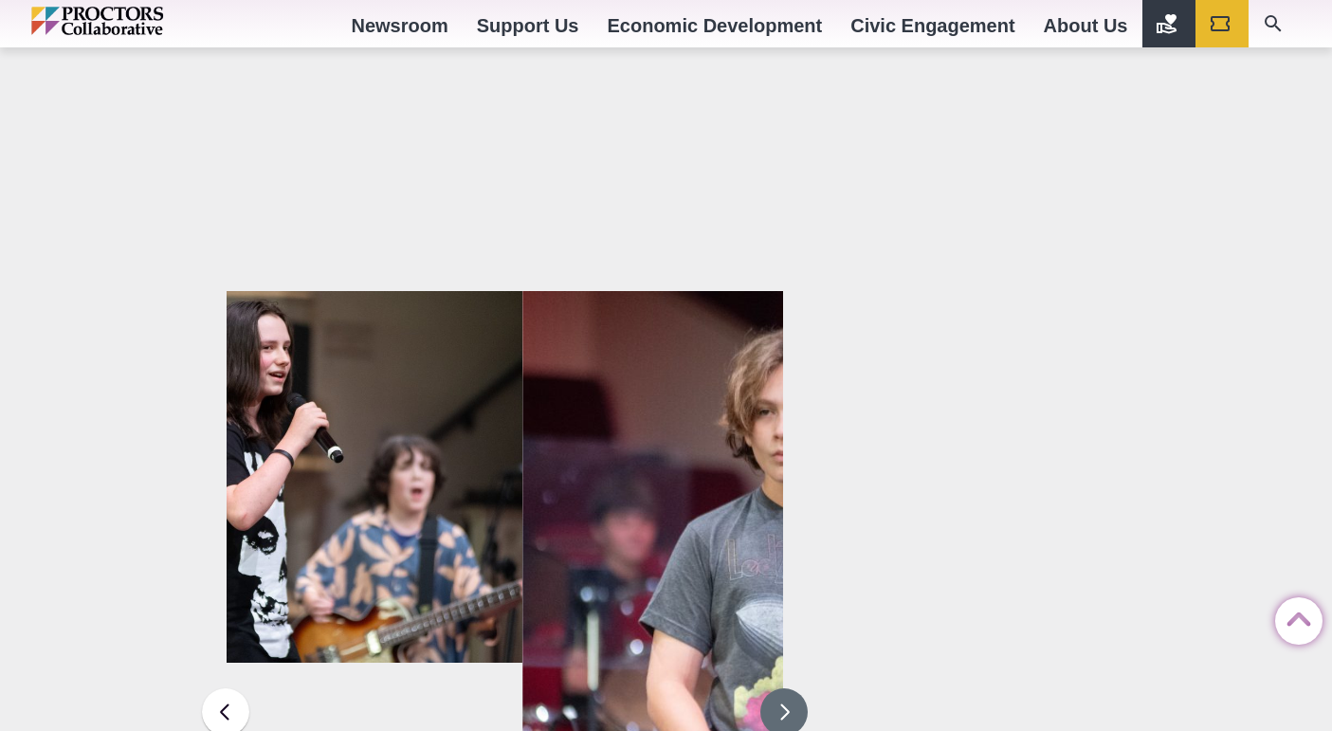
click at [789, 688] on button at bounding box center [783, 711] width 47 height 47
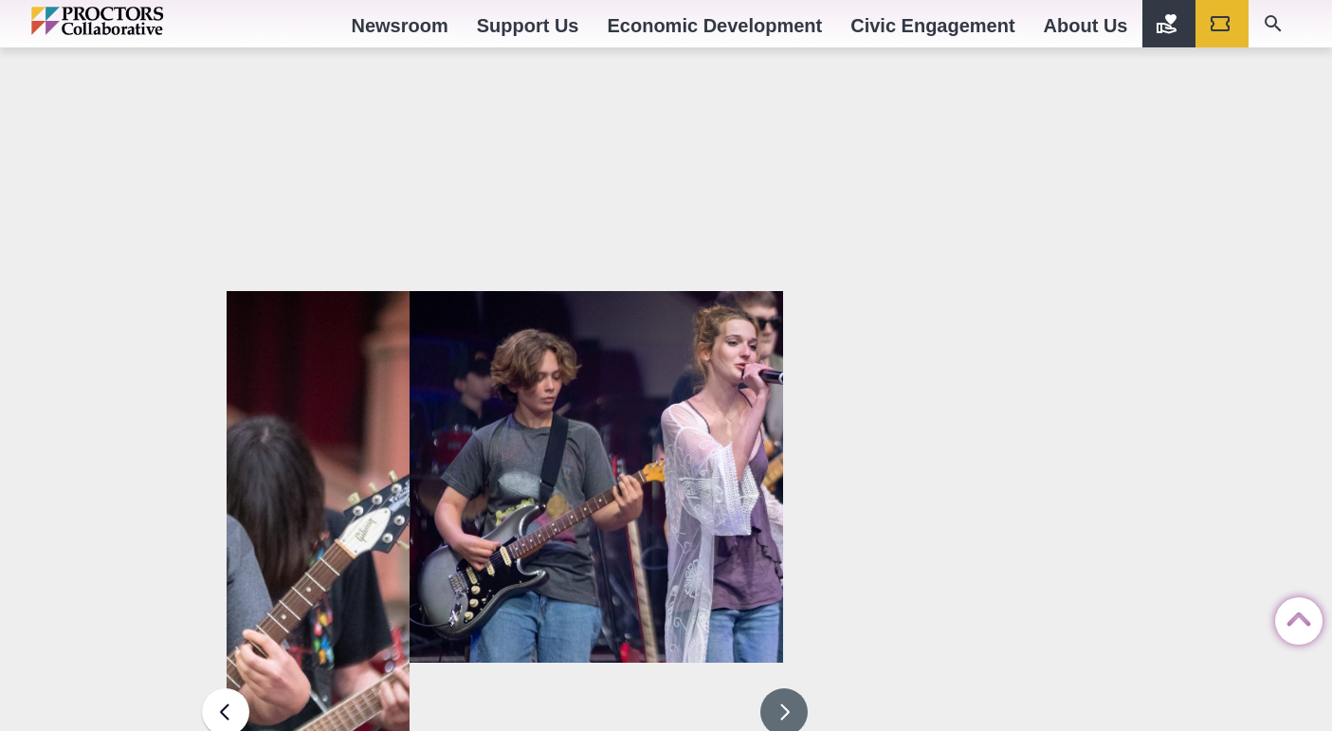
click at [789, 688] on button at bounding box center [783, 711] width 47 height 47
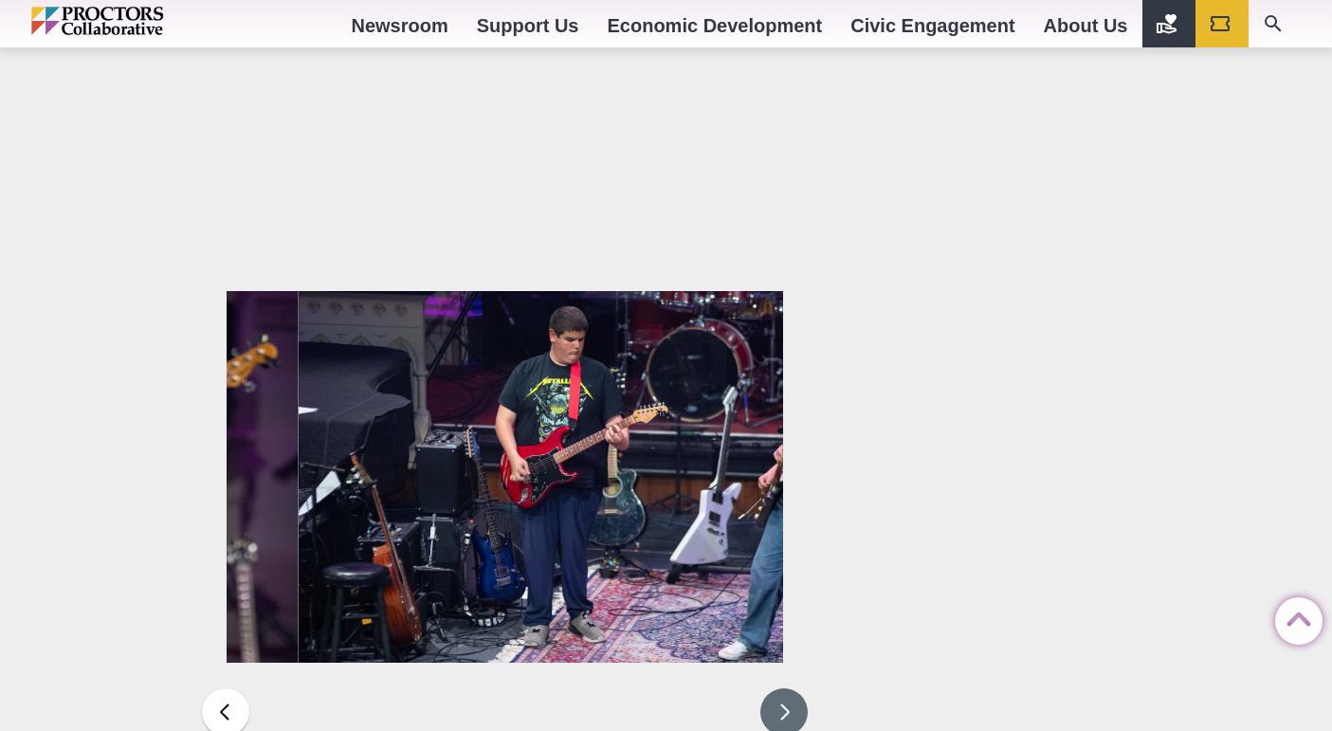
click at [789, 688] on button at bounding box center [783, 711] width 47 height 47
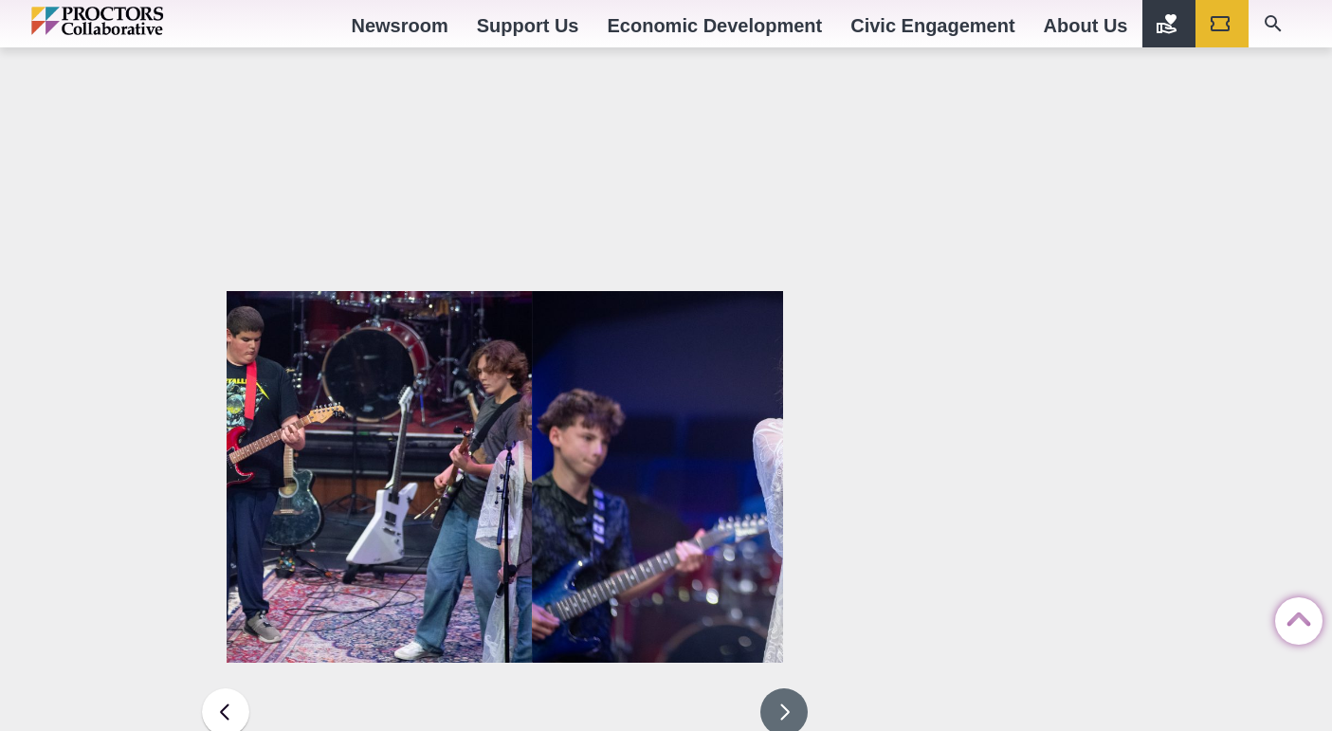
click at [789, 688] on button at bounding box center [783, 711] width 47 height 47
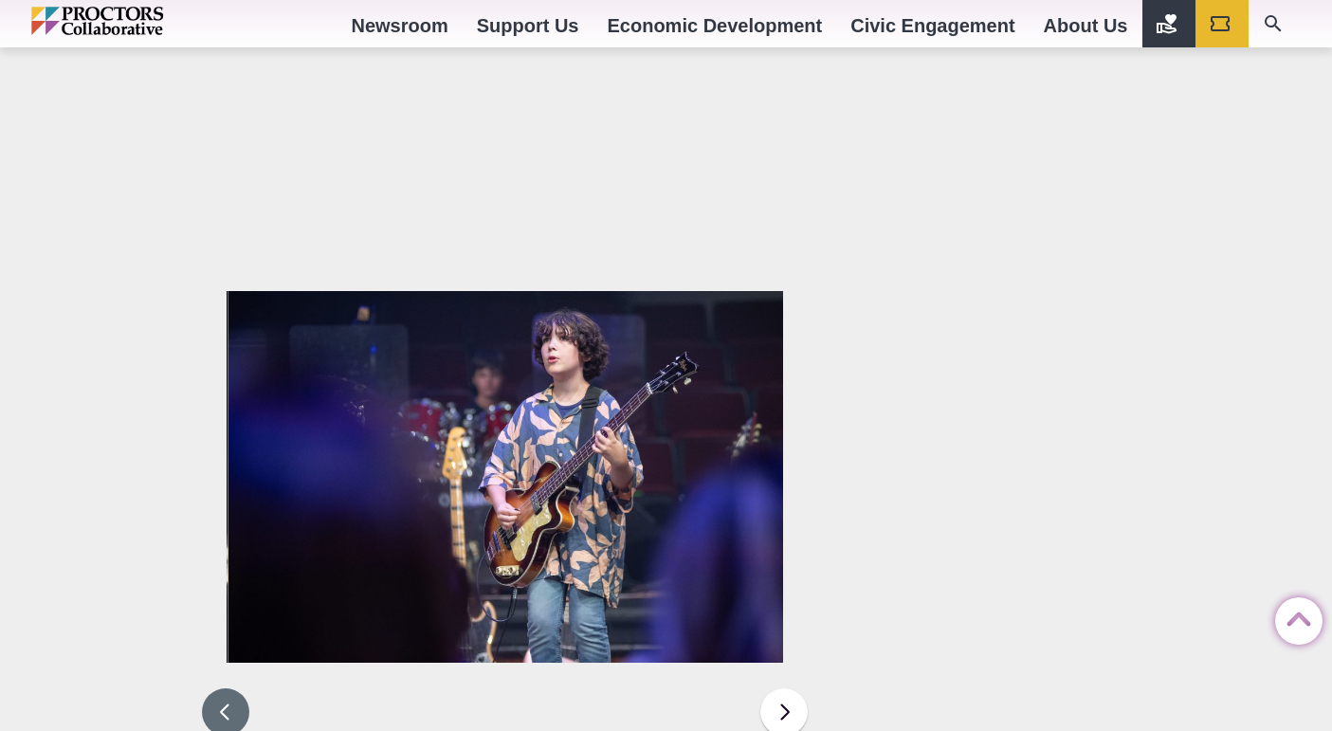
click at [213, 688] on button at bounding box center [225, 711] width 47 height 47
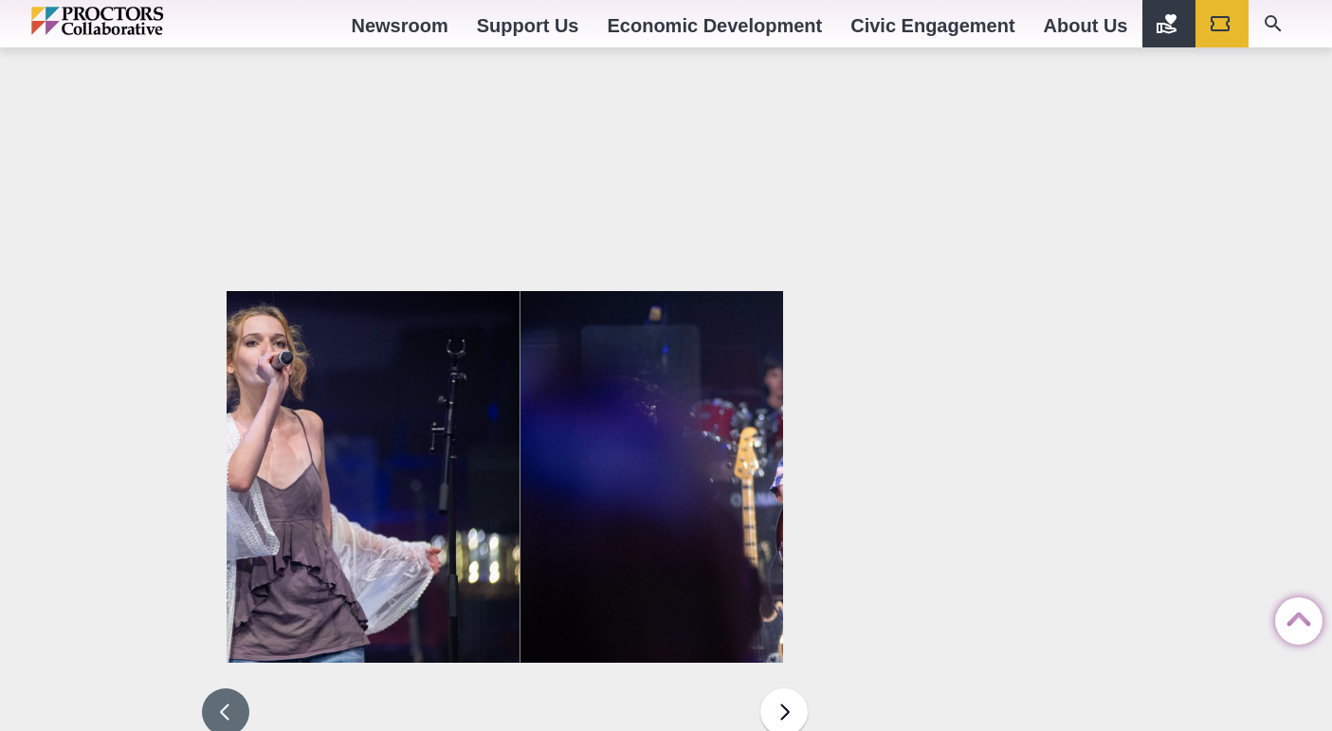
click at [212, 688] on button at bounding box center [225, 711] width 47 height 47
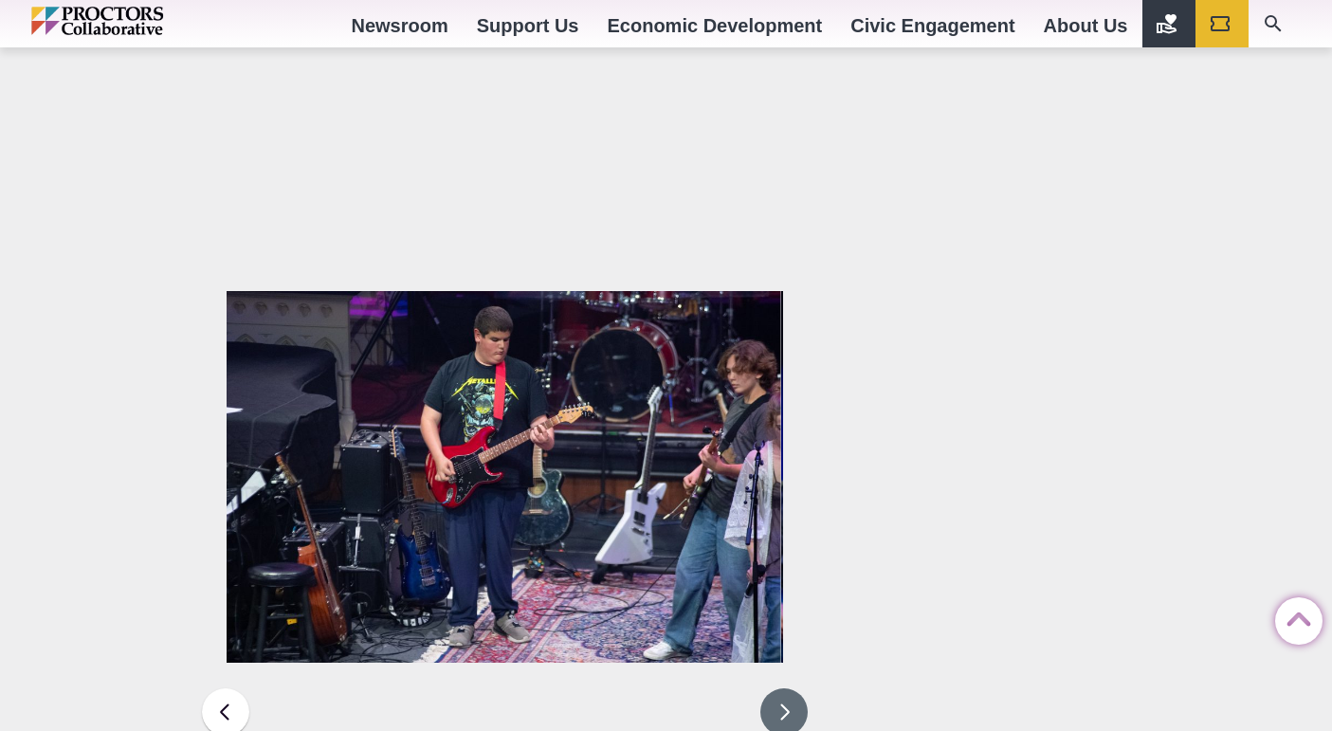
click at [780, 688] on button at bounding box center [783, 711] width 47 height 47
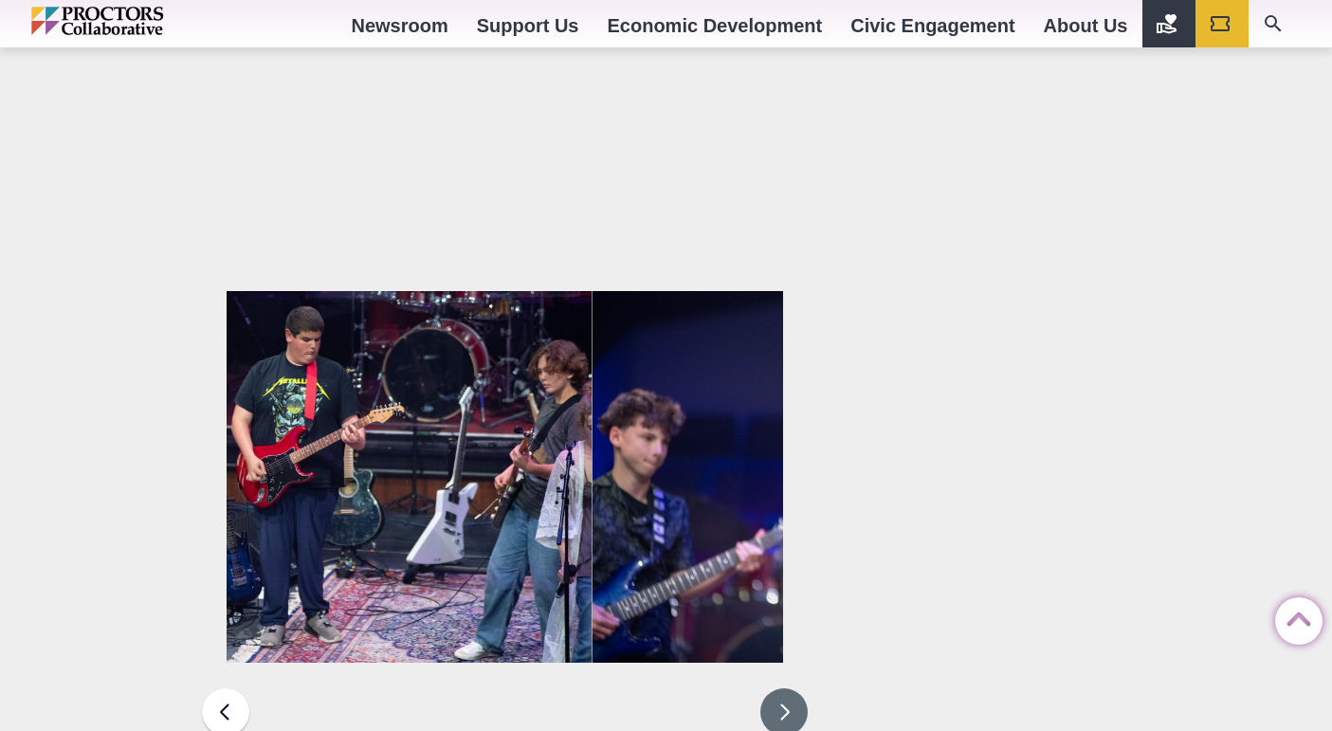
click at [780, 688] on button at bounding box center [783, 711] width 47 height 47
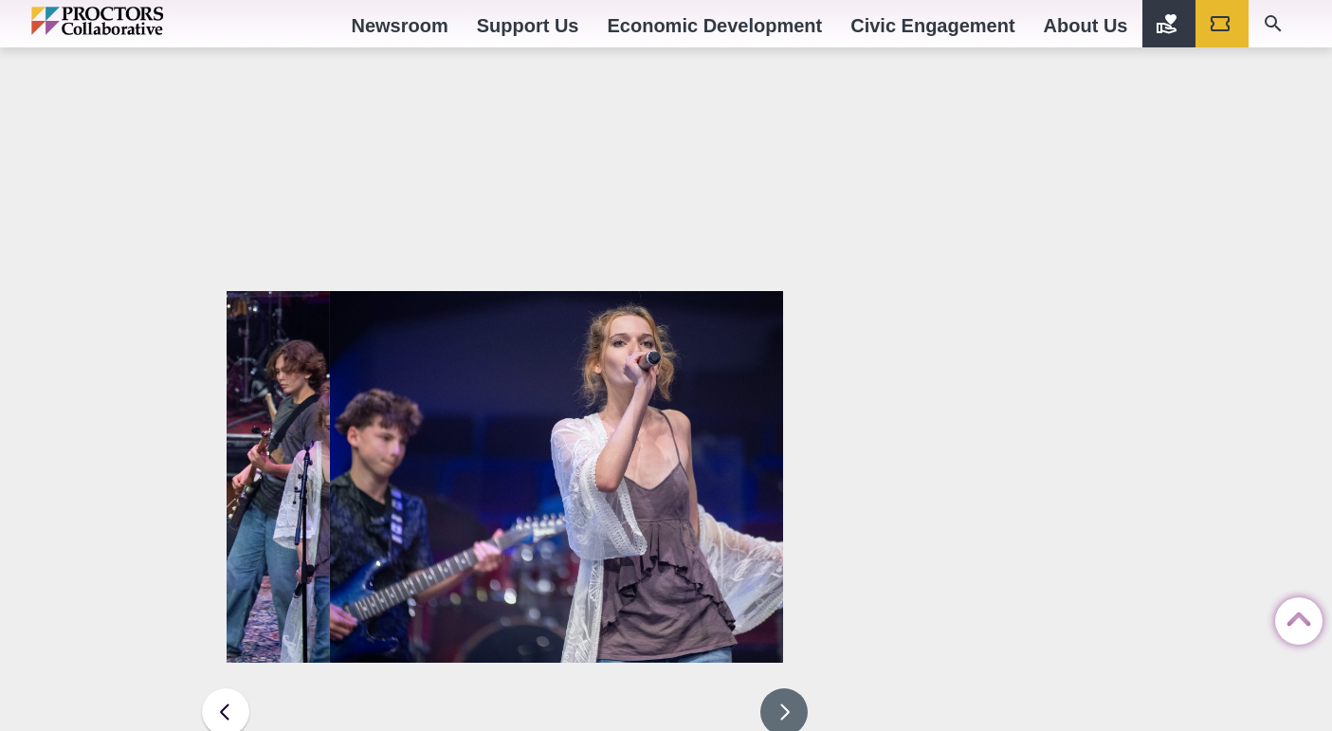
click at [780, 688] on button at bounding box center [783, 711] width 47 height 47
click at [779, 688] on button at bounding box center [783, 711] width 47 height 47
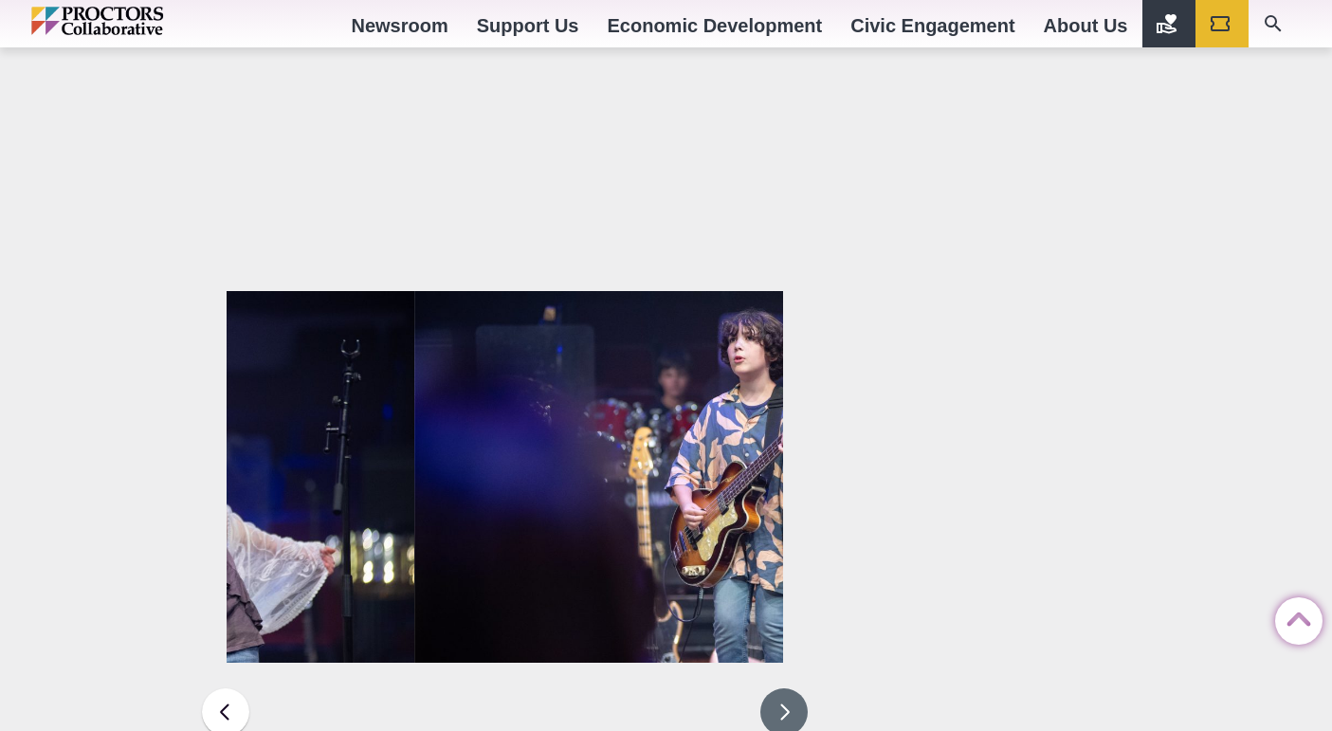
click at [779, 688] on button at bounding box center [783, 711] width 47 height 47
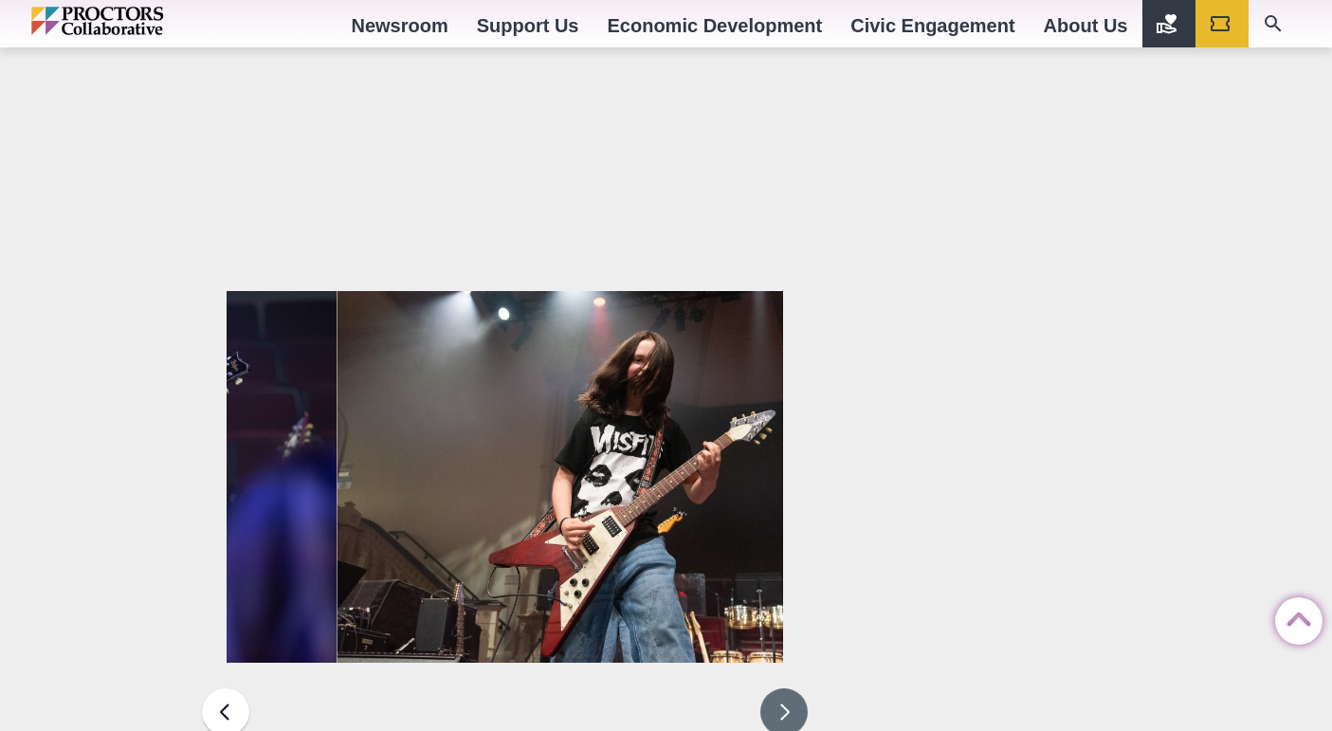
click at [780, 688] on button at bounding box center [783, 711] width 47 height 47
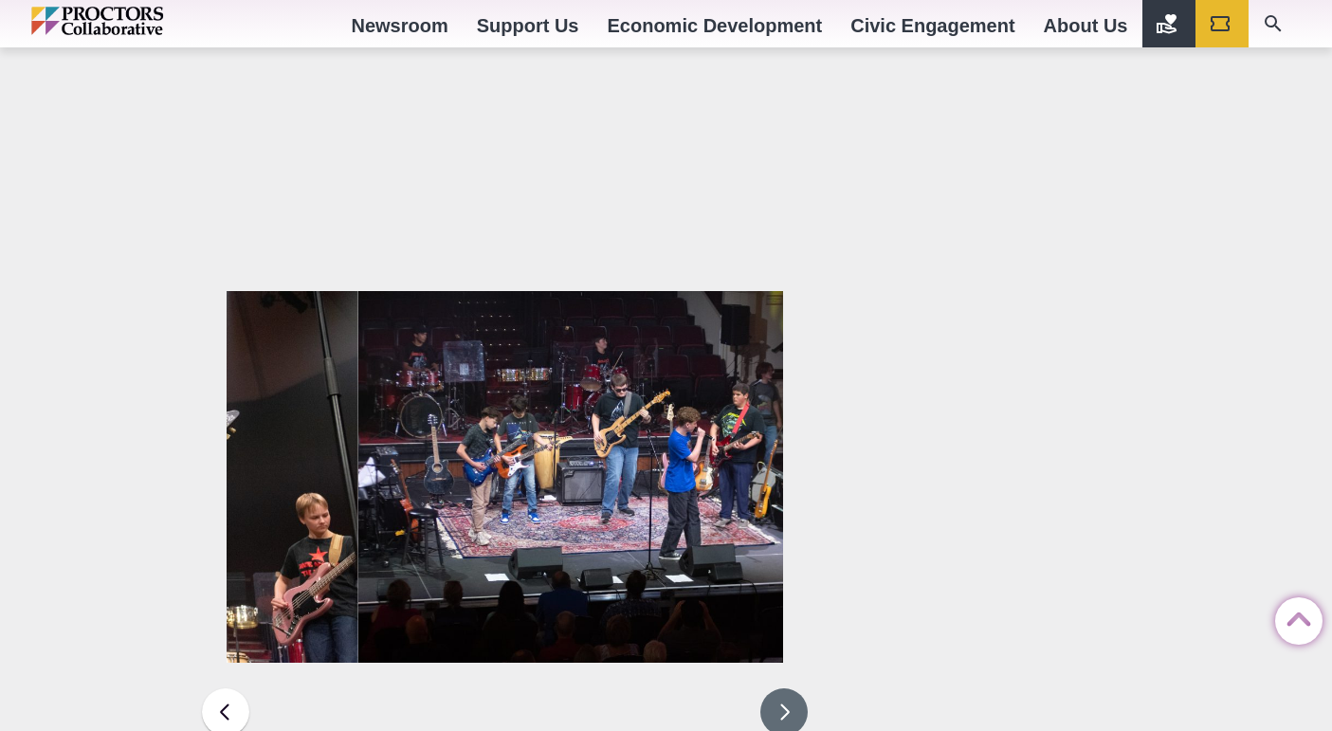
click at [780, 688] on button at bounding box center [783, 711] width 47 height 47
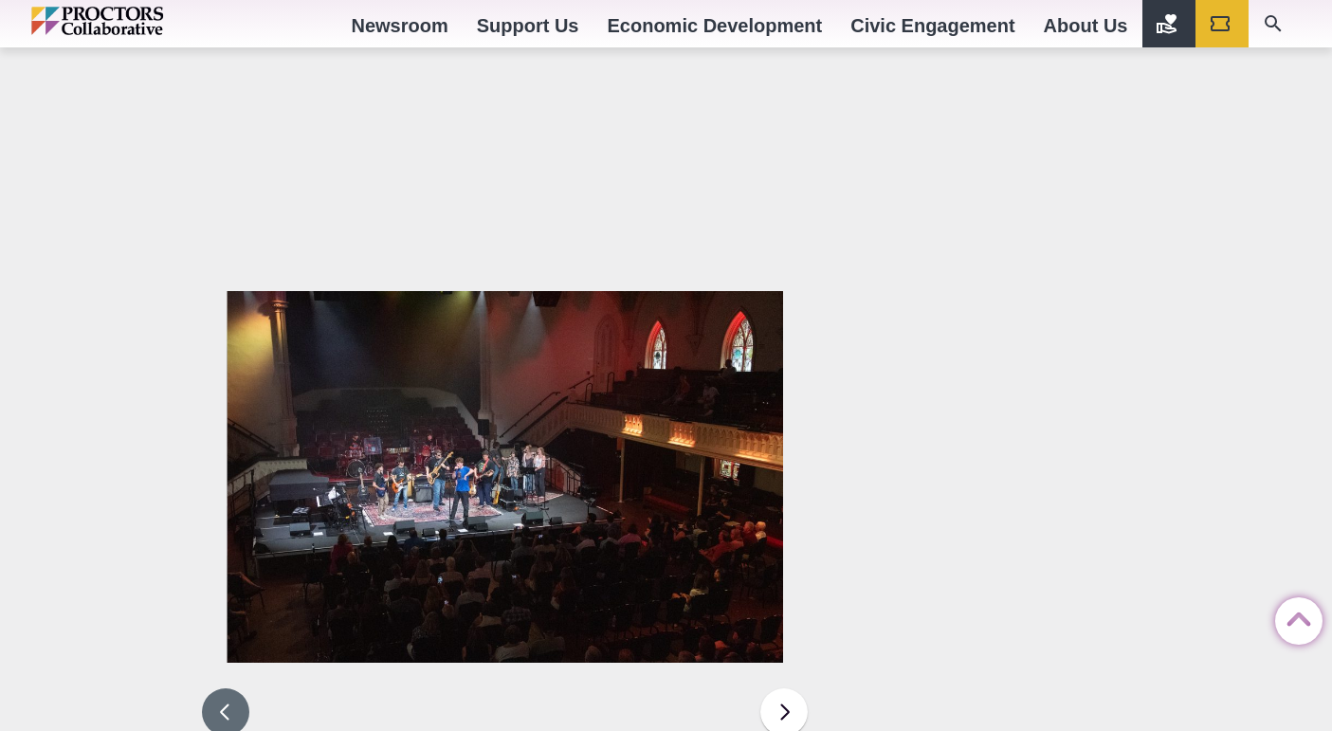
click at [243, 688] on button at bounding box center [225, 711] width 47 height 47
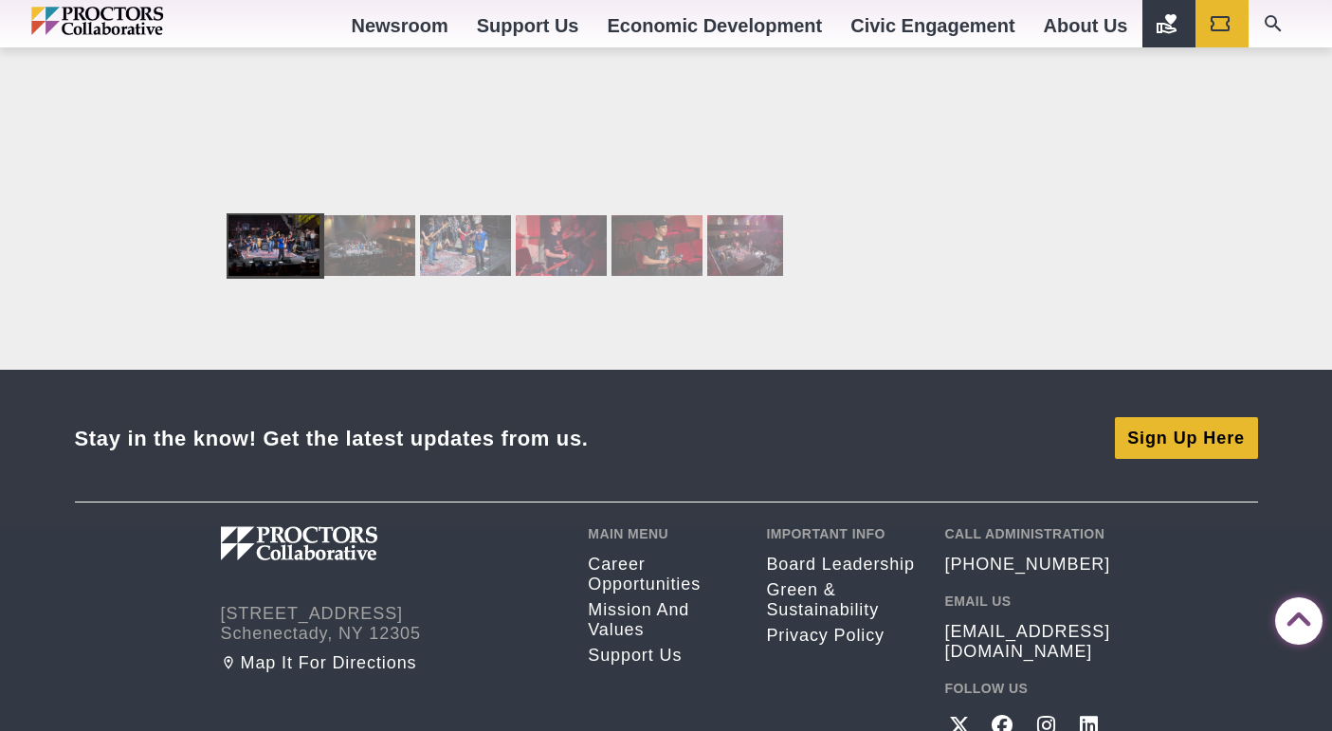
scroll to position [3294, 0]
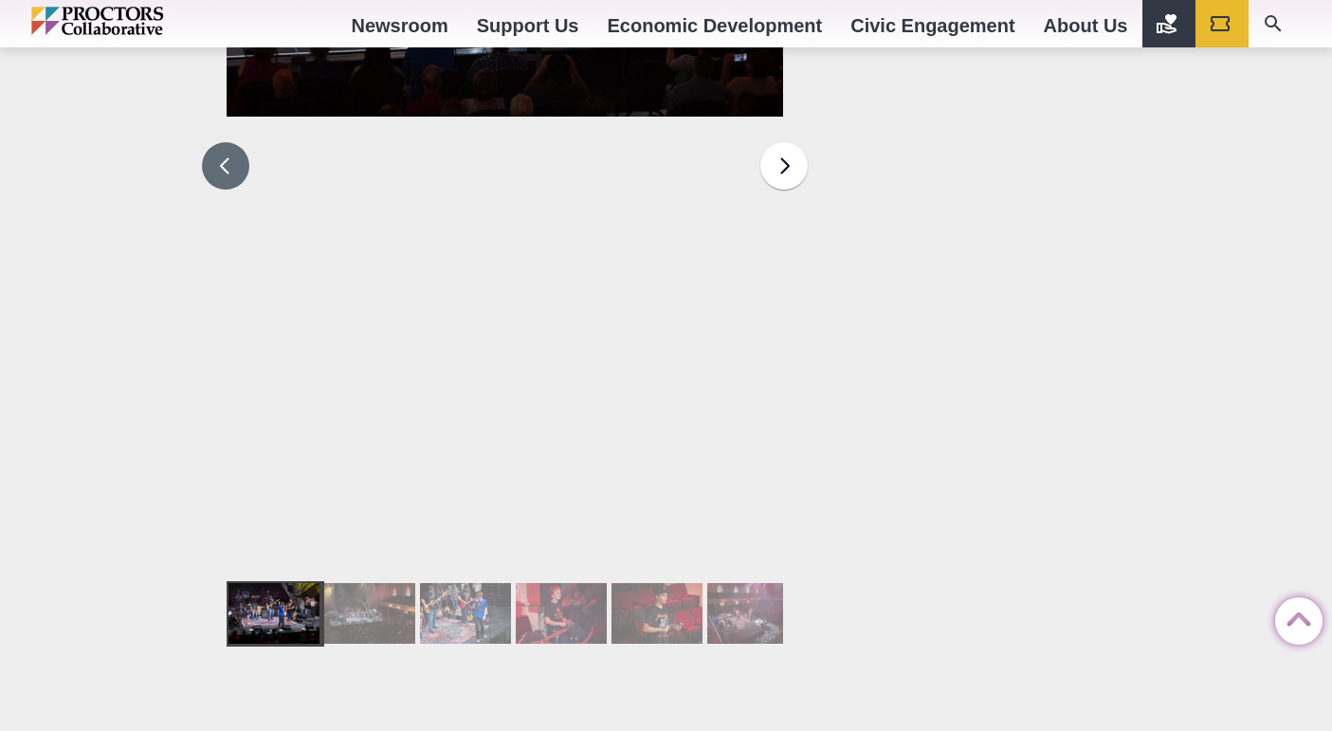
click at [673, 583] on div at bounding box center [656, 613] width 91 height 61
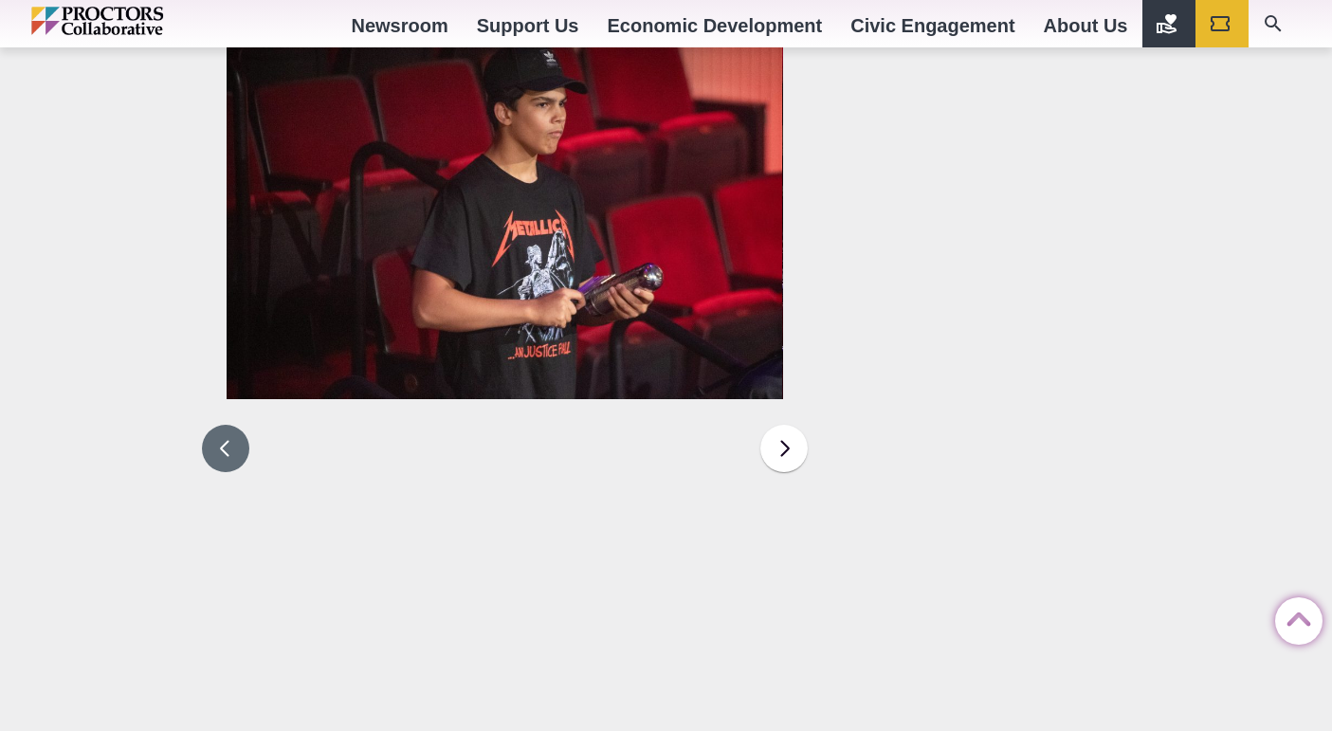
scroll to position [2699, 0]
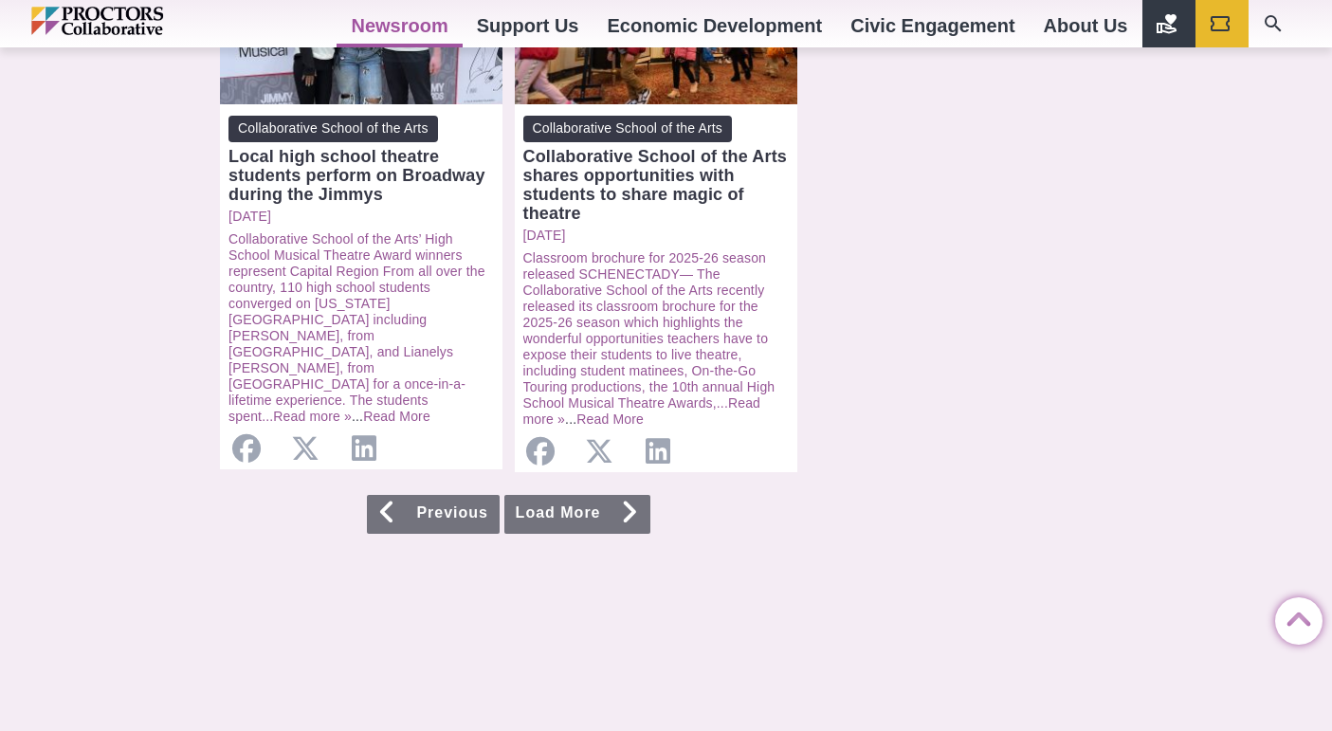
scroll to position [2130, 0]
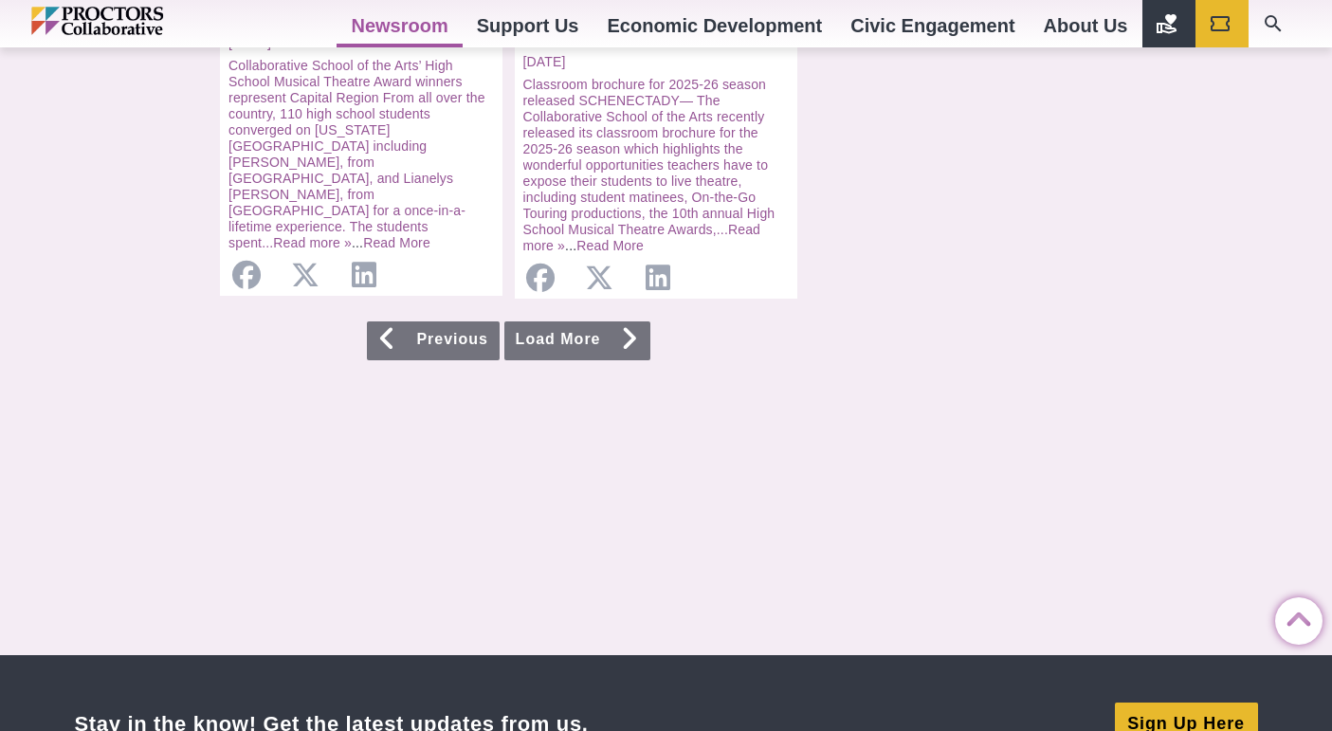
click at [590, 325] on link "Load More" at bounding box center [577, 340] width 146 height 39
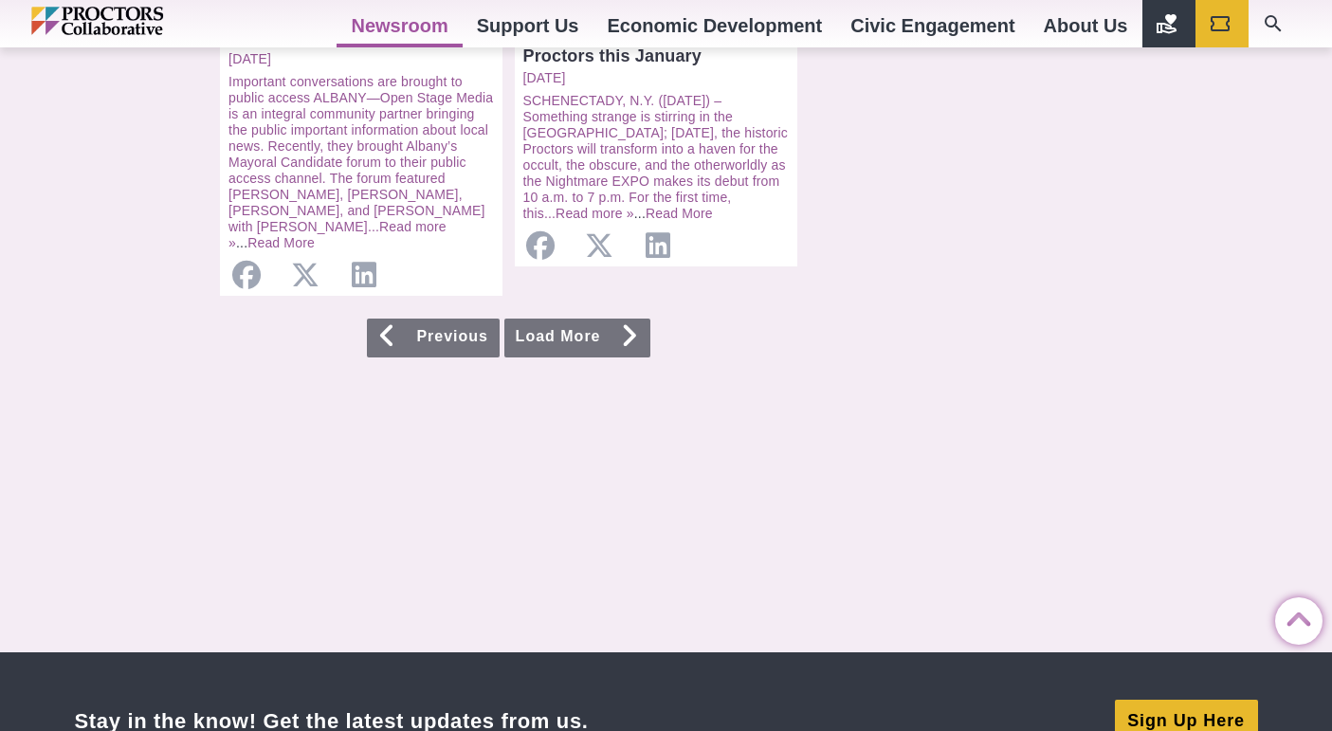
scroll to position [2186, 0]
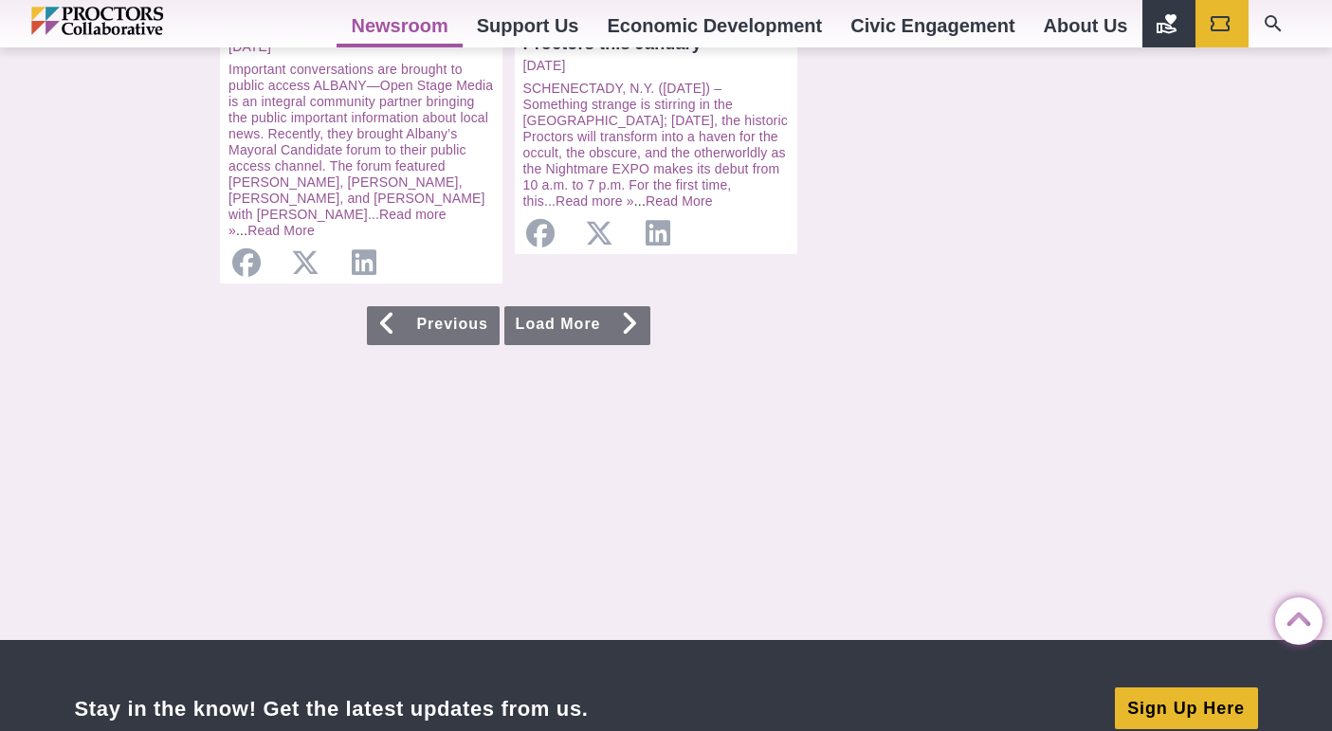
click at [639, 316] on icon at bounding box center [629, 323] width 19 height 15
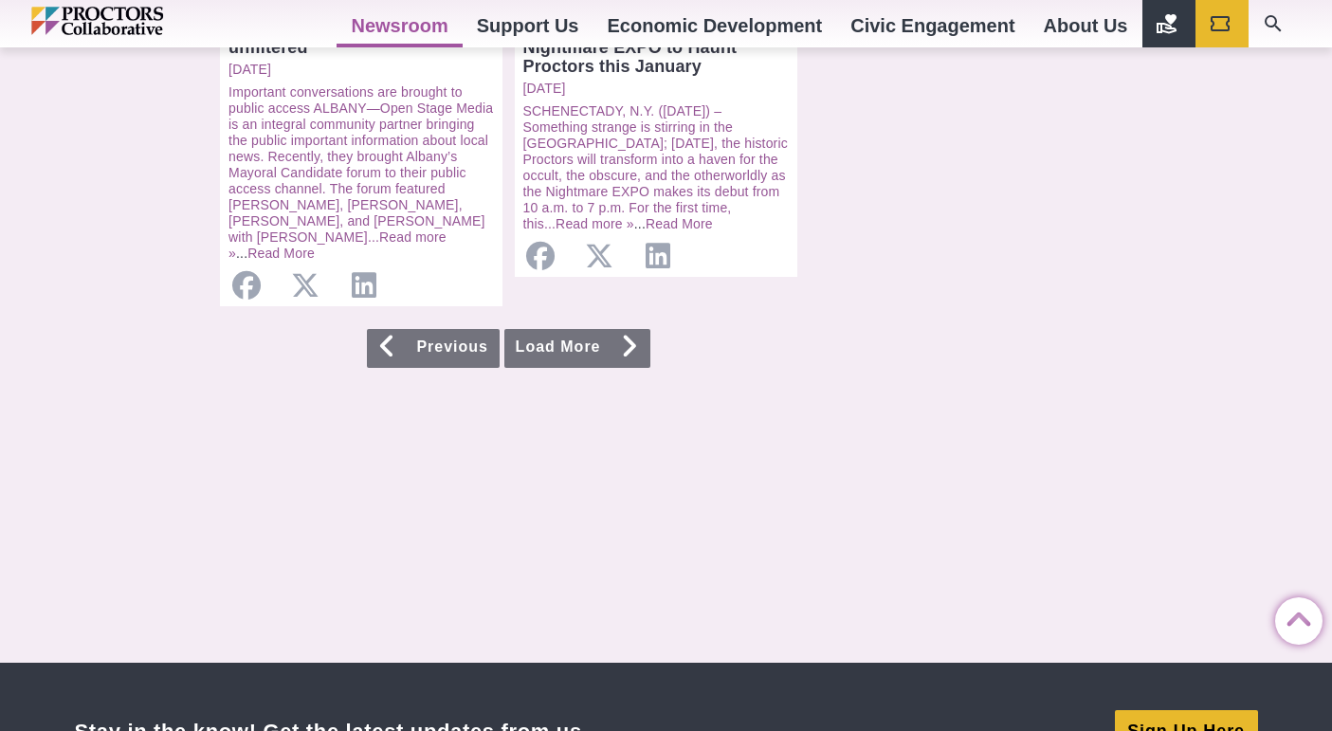
scroll to position [2153, 0]
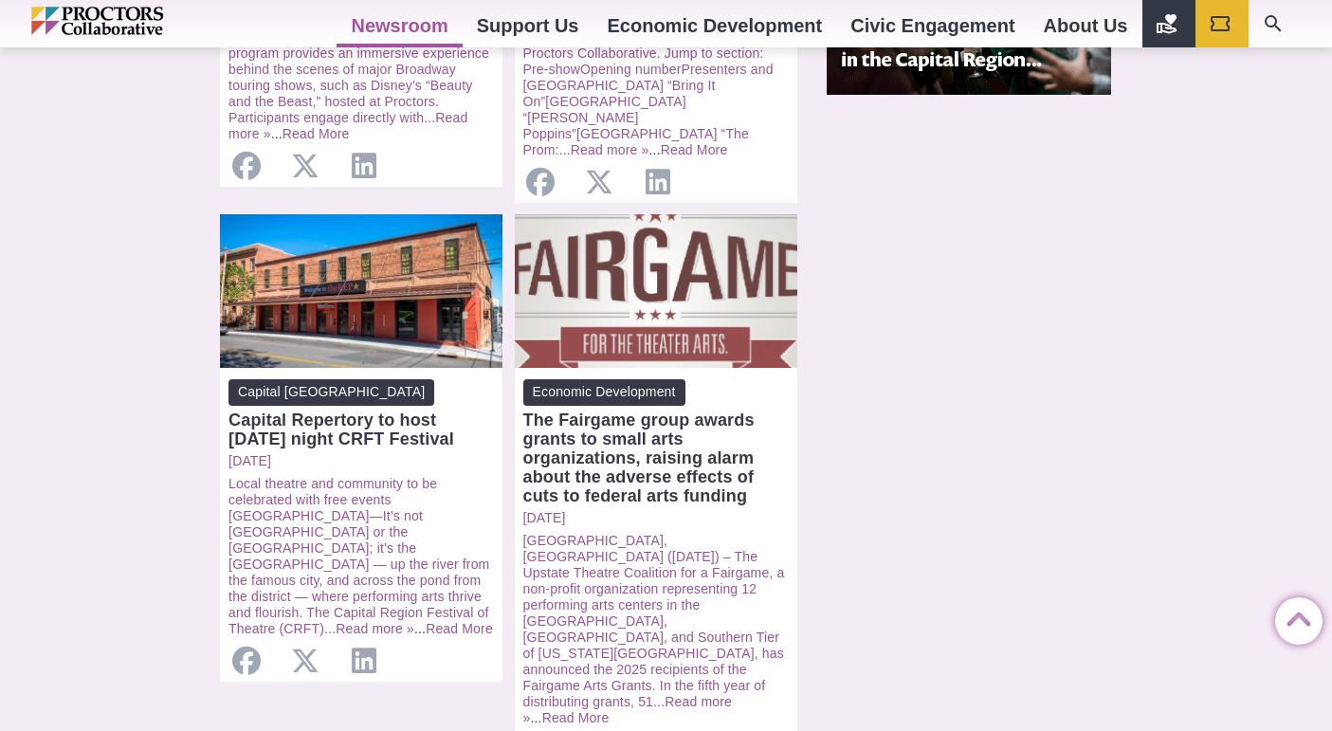
scroll to position [2294, 0]
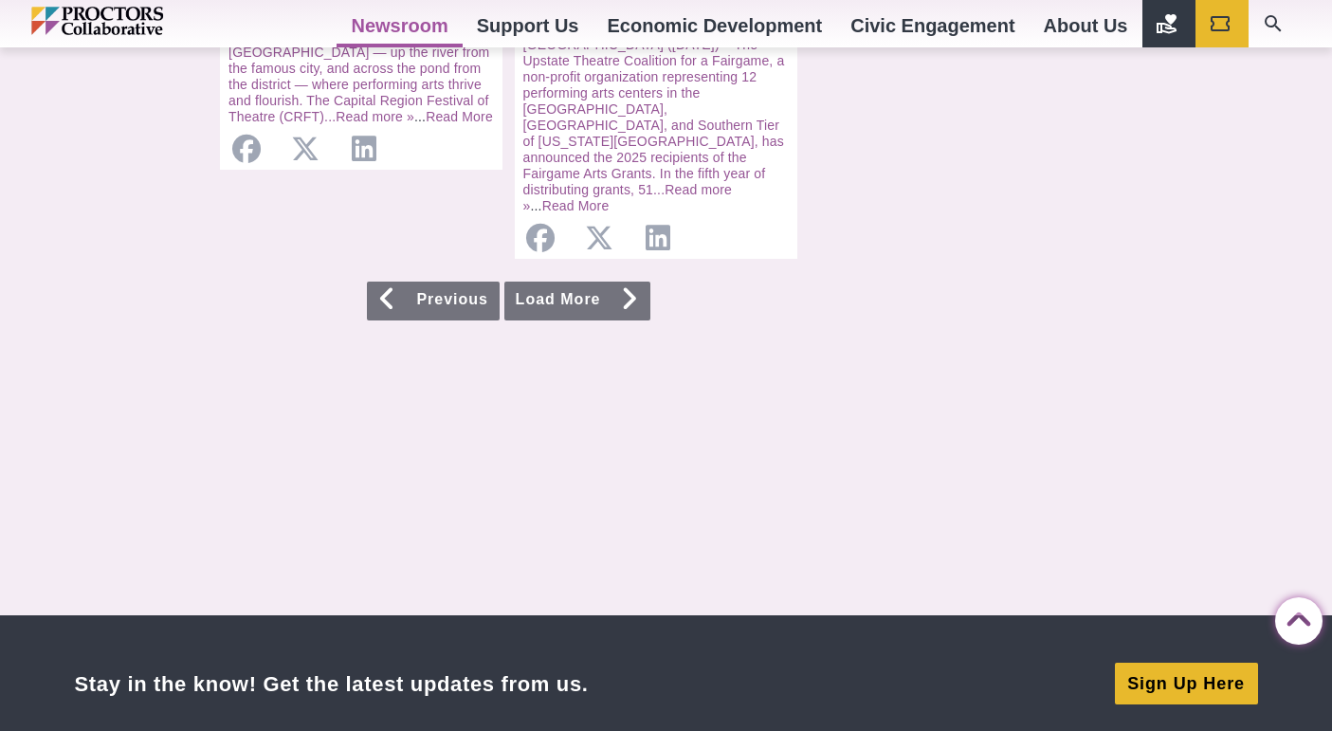
click at [623, 281] on link "Load More" at bounding box center [577, 300] width 146 height 39
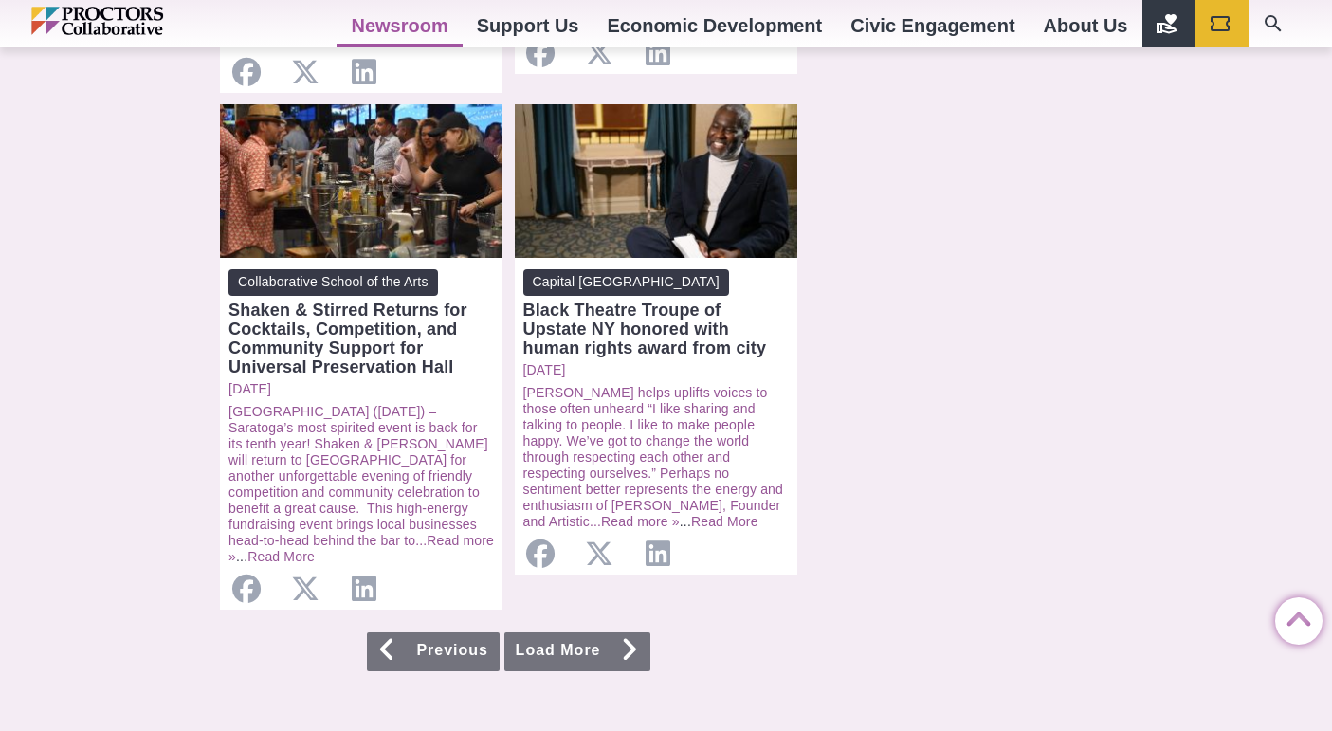
scroll to position [1913, 0]
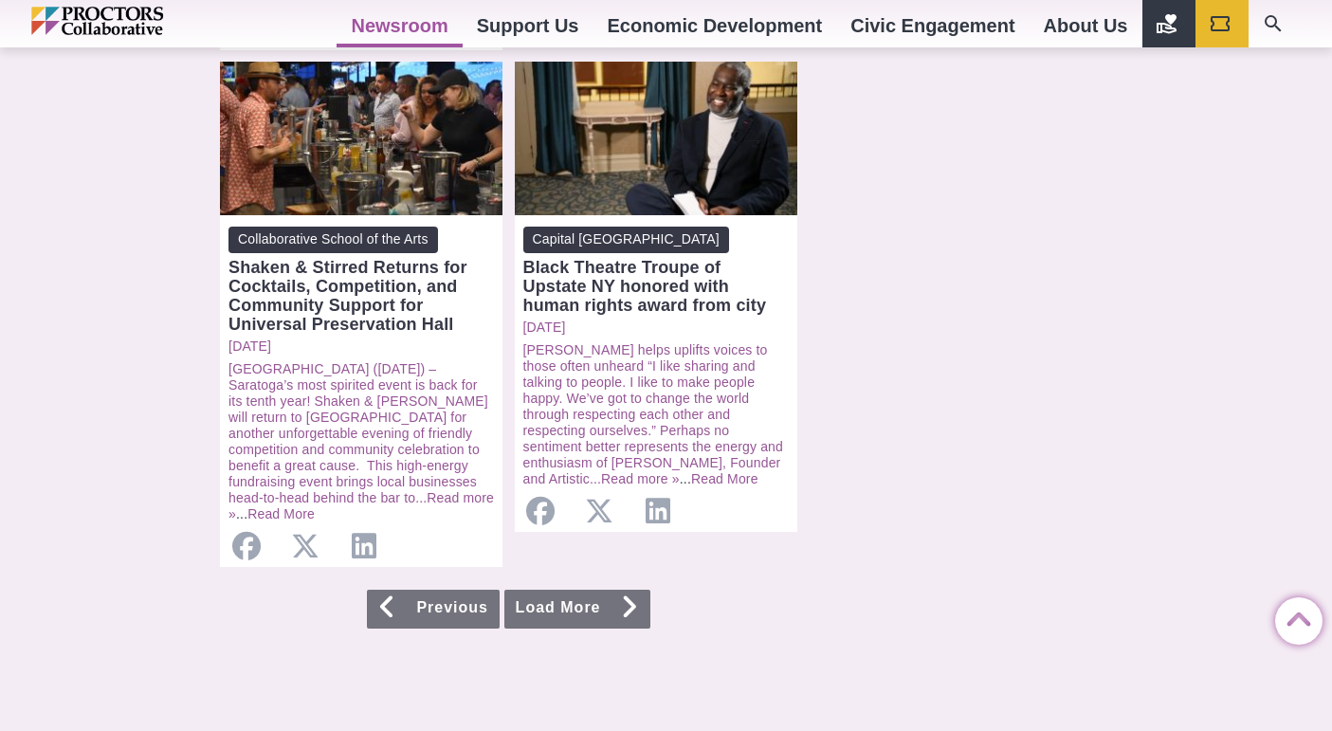
click at [615, 590] on link "Load More" at bounding box center [577, 609] width 146 height 39
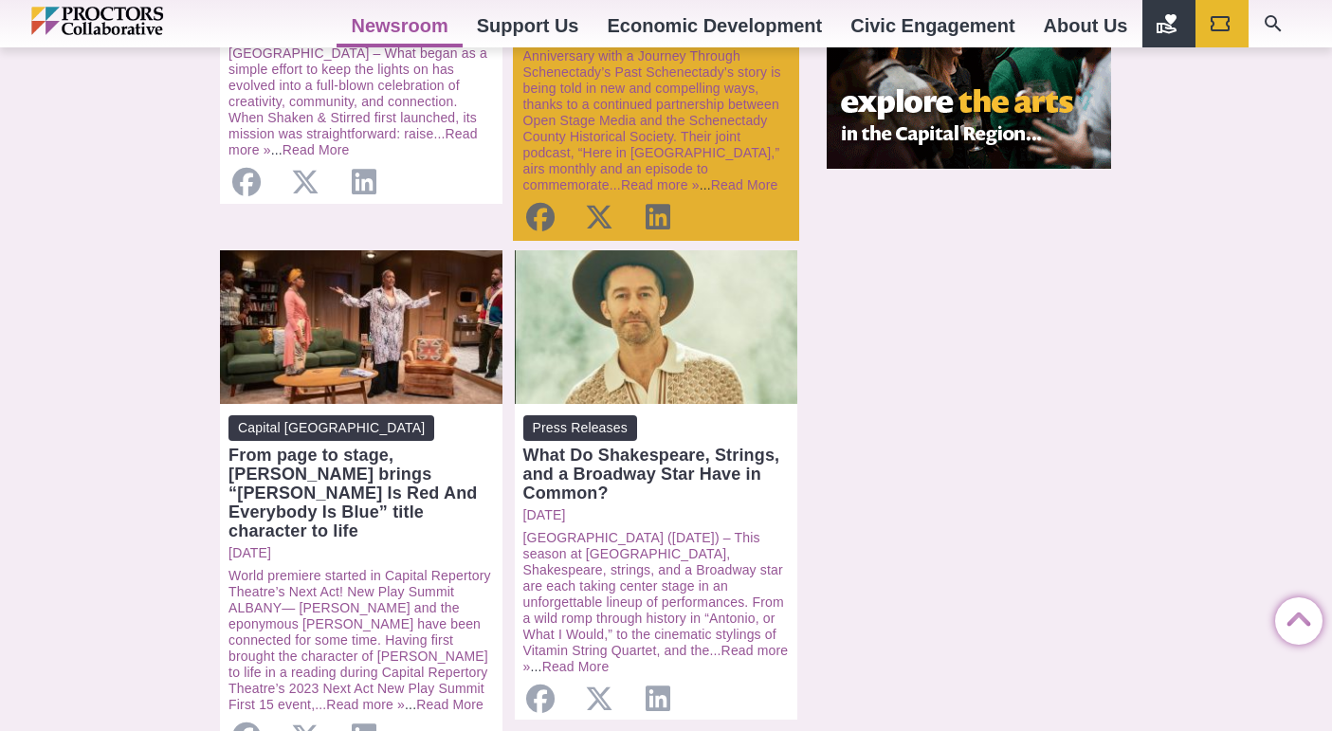
scroll to position [1821, 0]
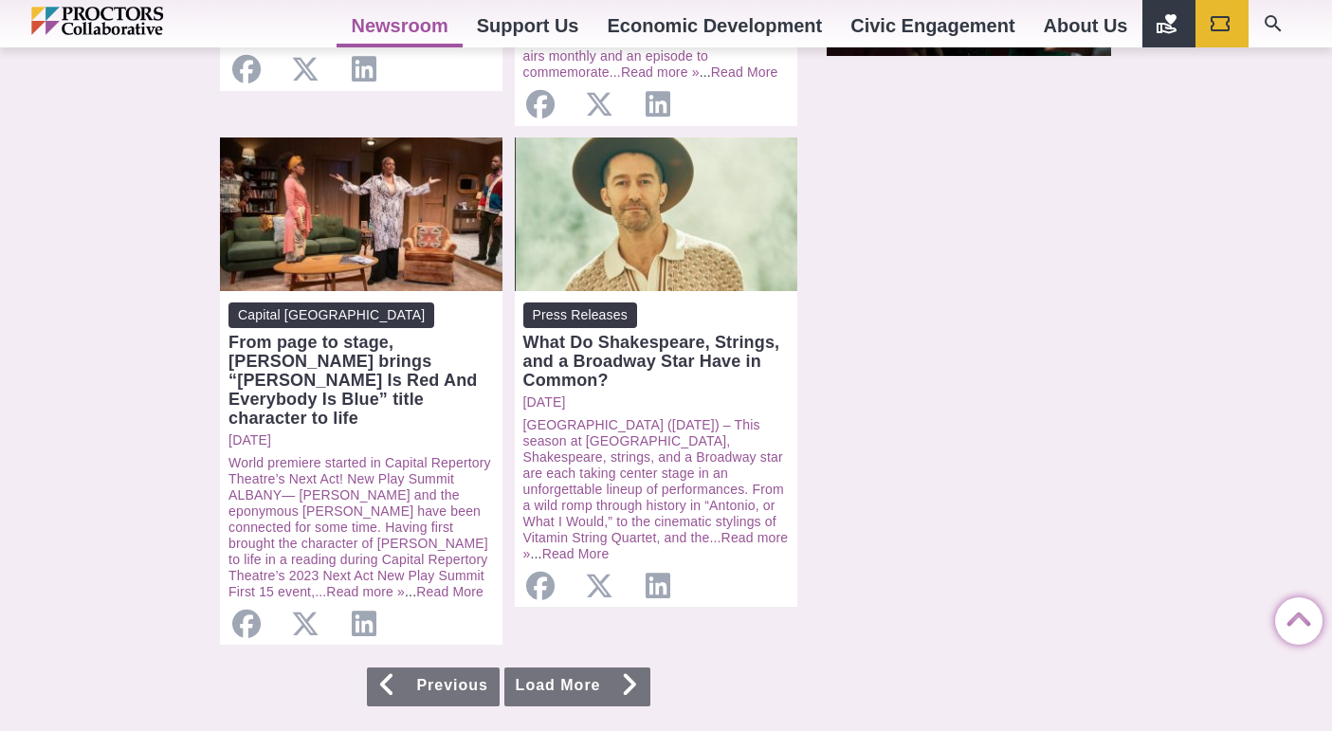
click at [570, 667] on link "Load More" at bounding box center [577, 686] width 146 height 39
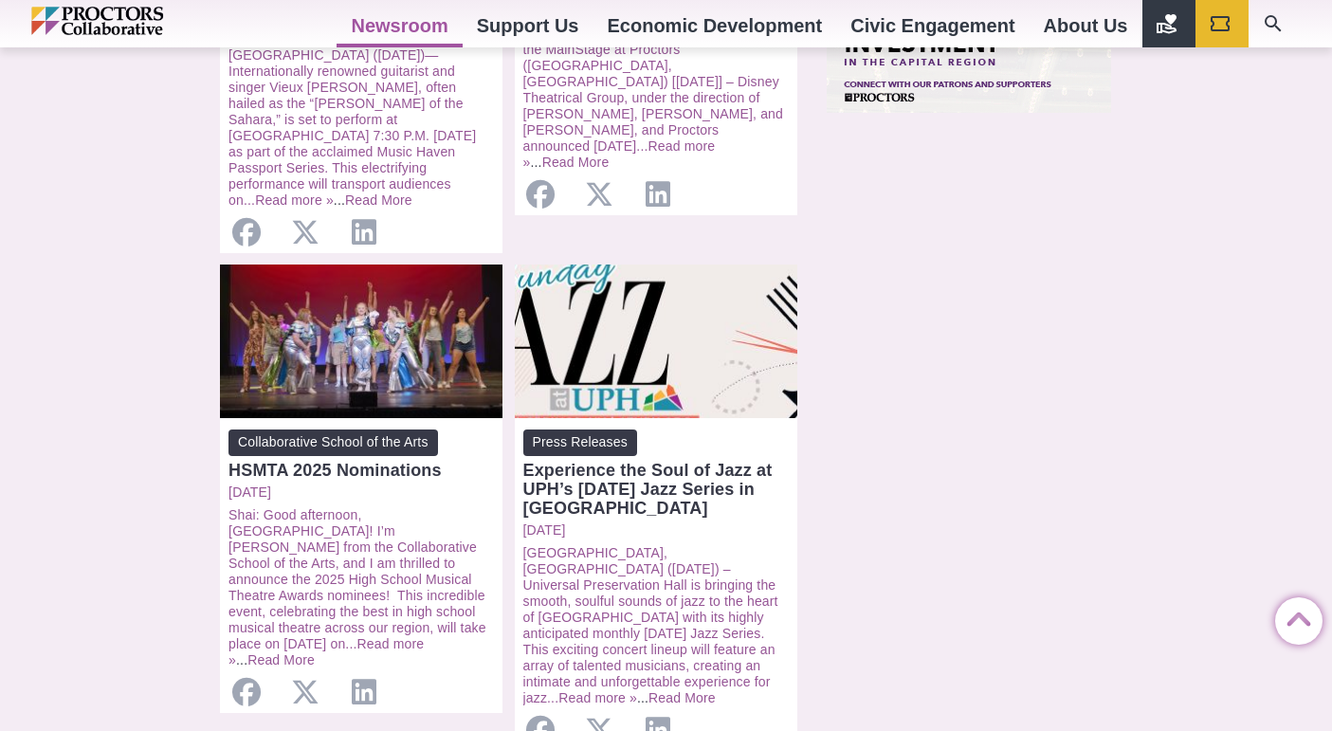
scroll to position [2174, 0]
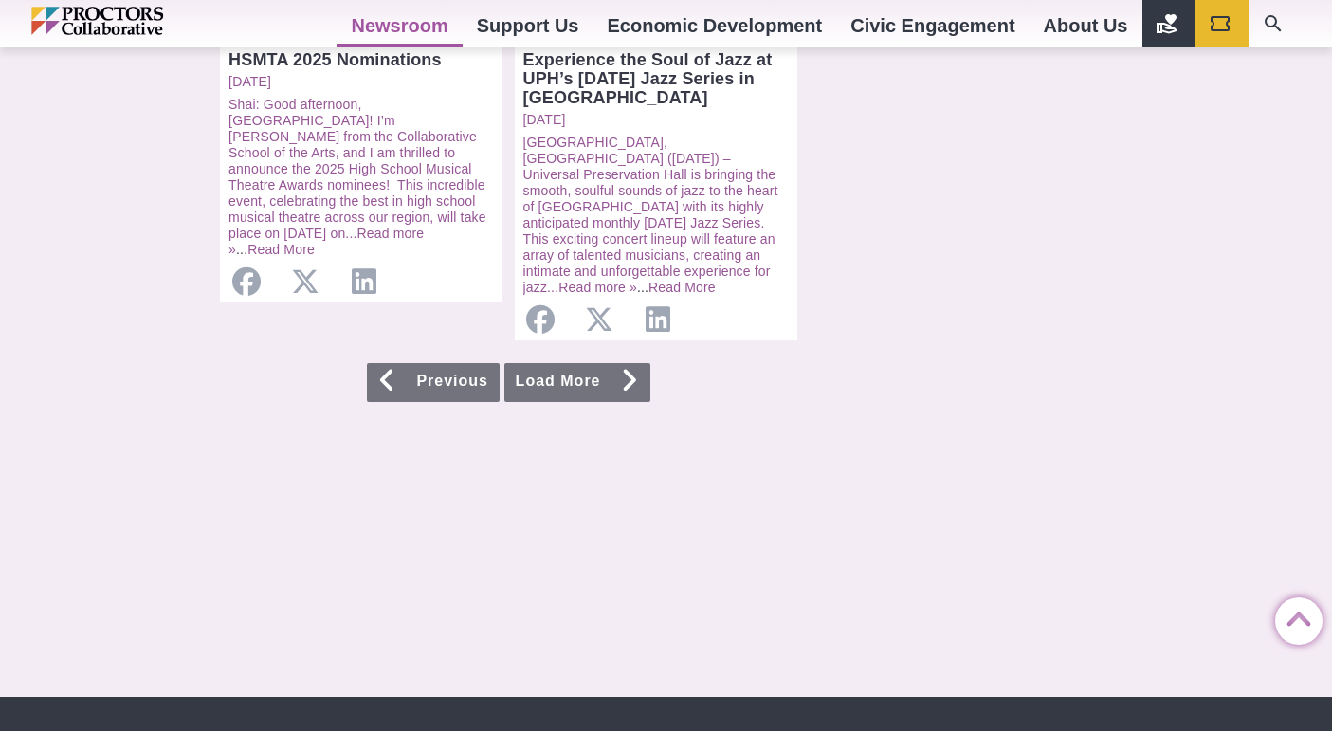
click at [609, 363] on link "Load More" at bounding box center [577, 382] width 146 height 39
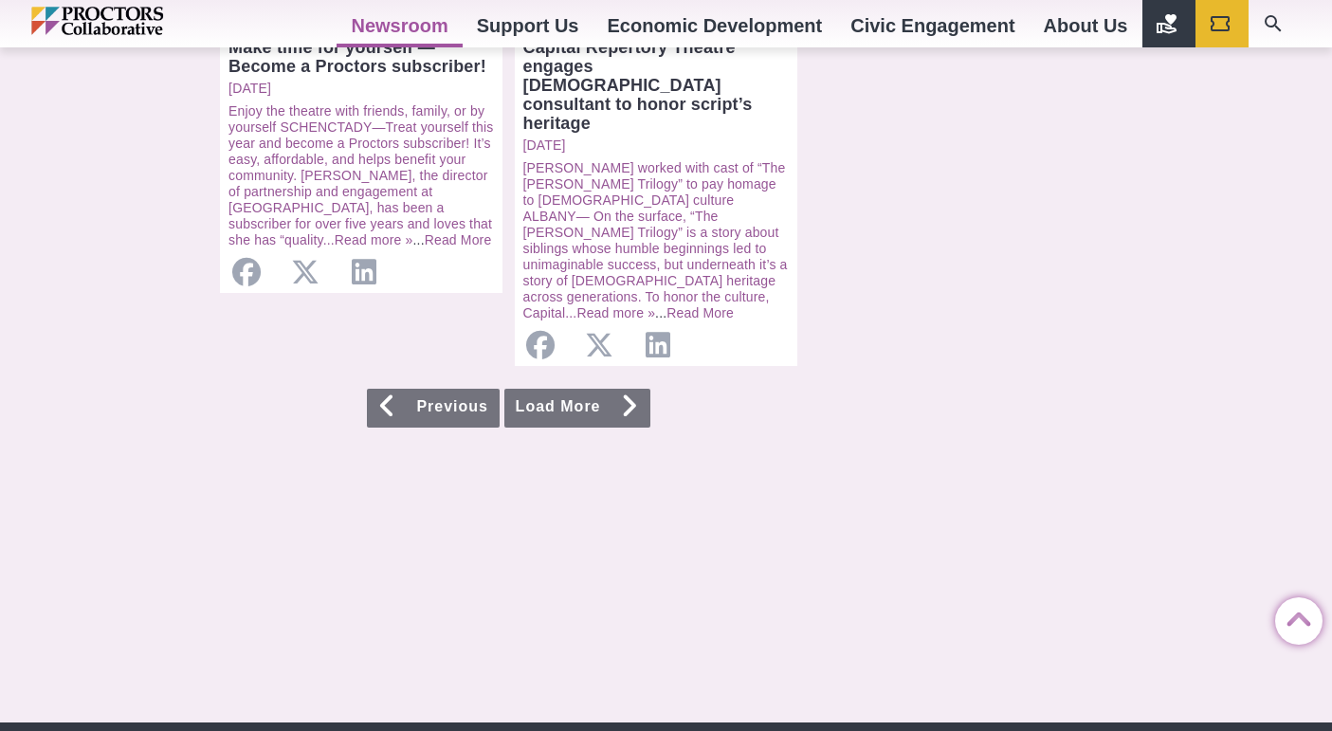
scroll to position [2278, 0]
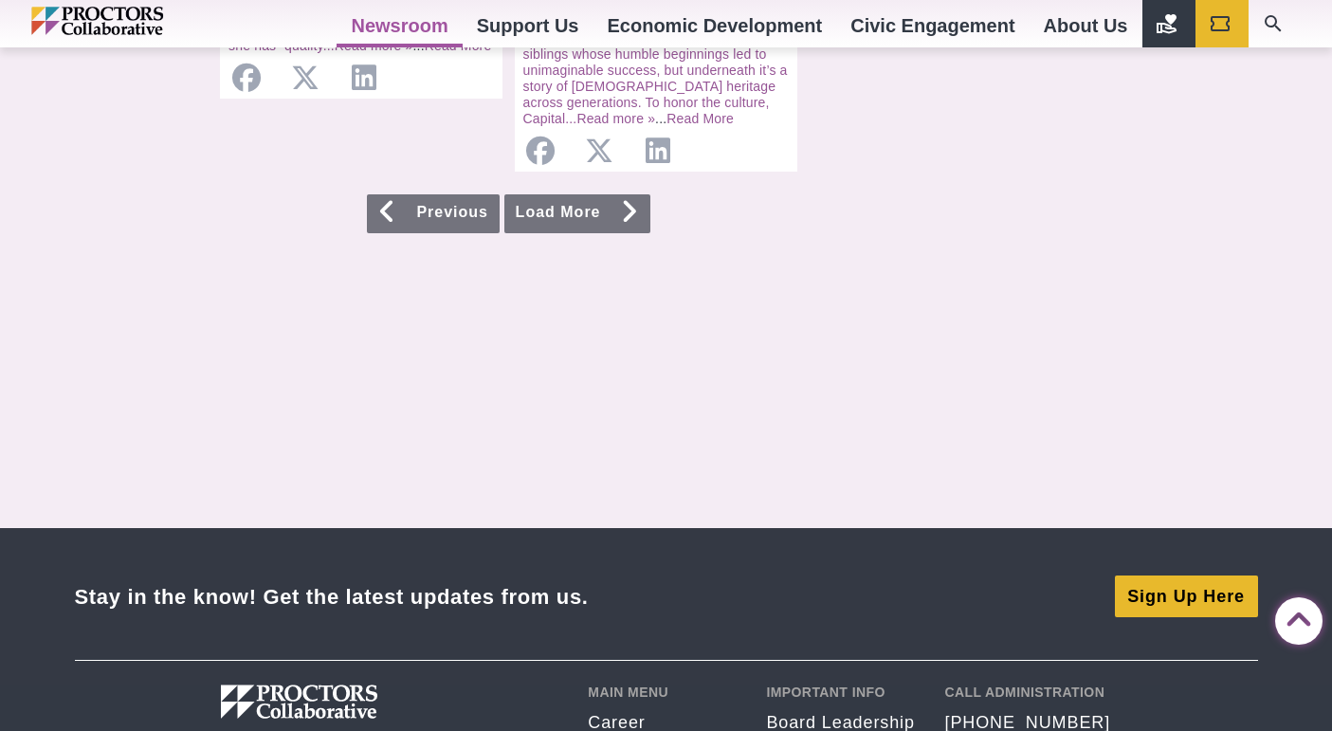
click at [557, 194] on link "Load More" at bounding box center [577, 213] width 146 height 39
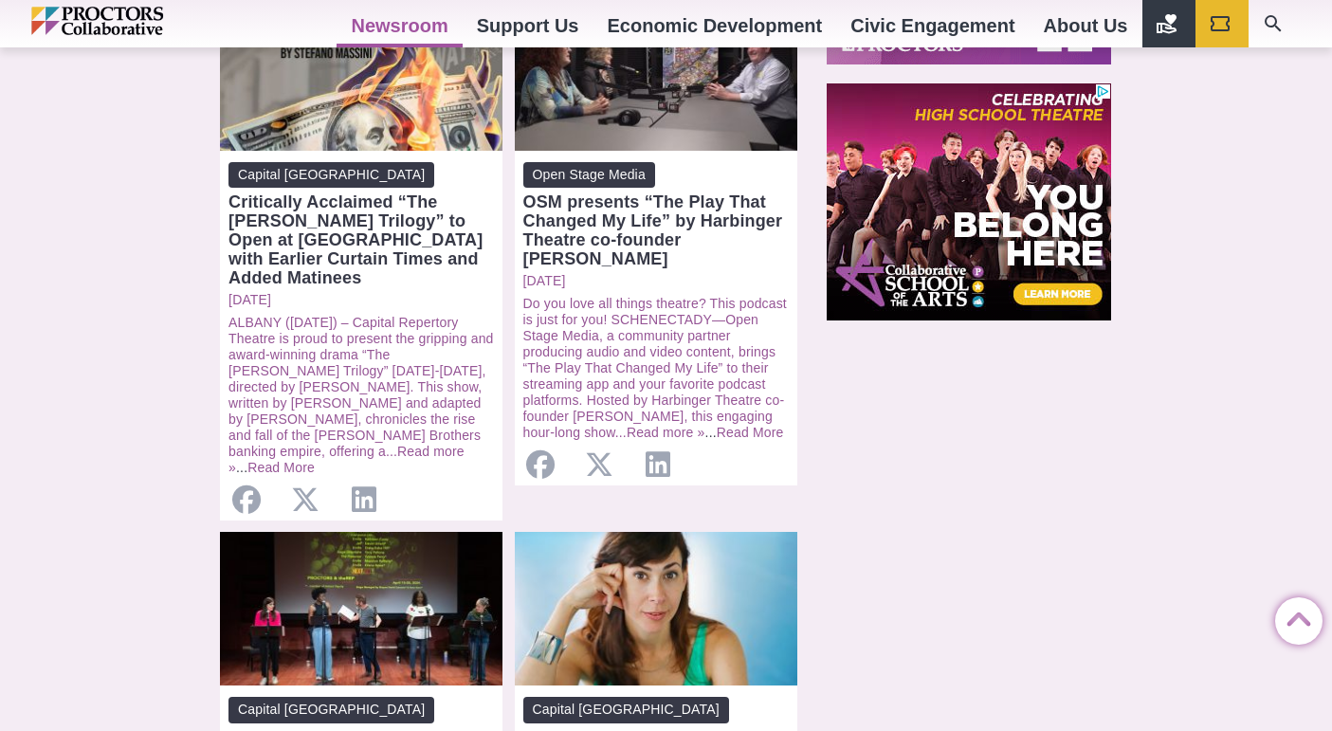
scroll to position [2053, 0]
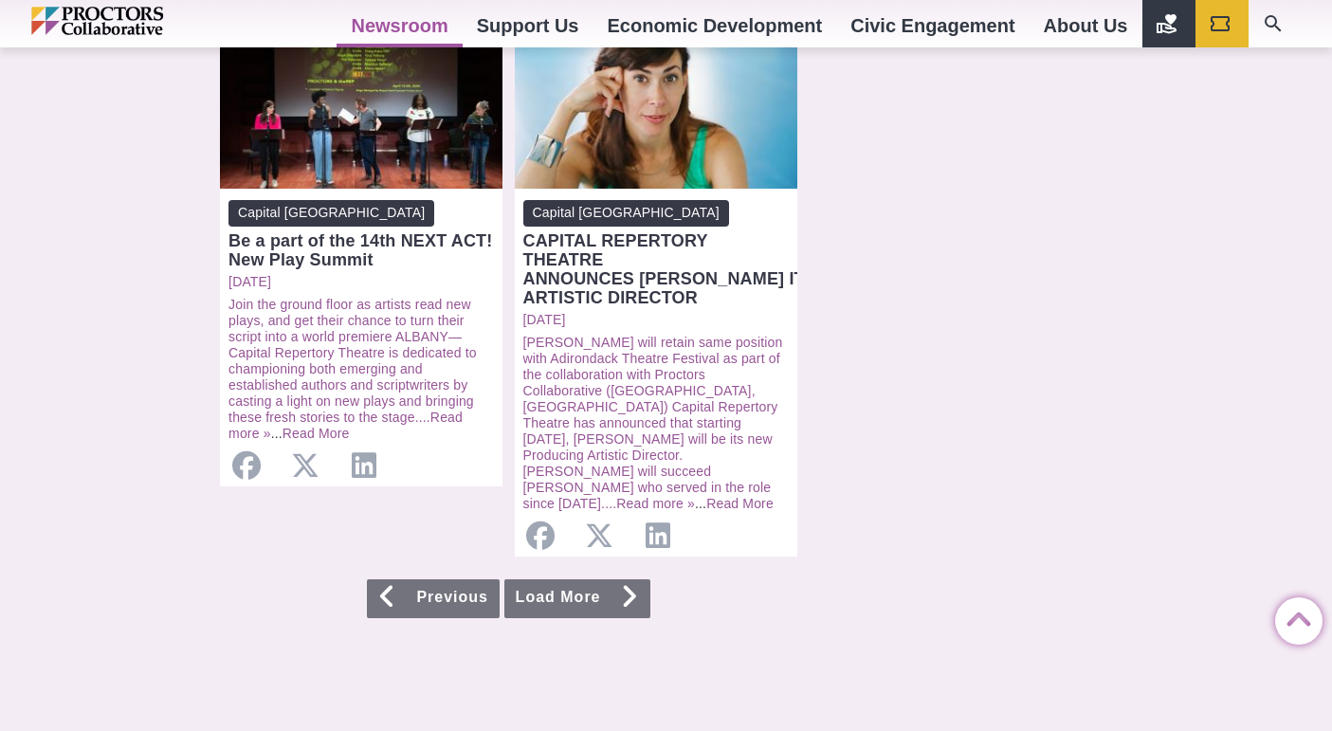
click at [577, 579] on link "Load More" at bounding box center [577, 598] width 146 height 39
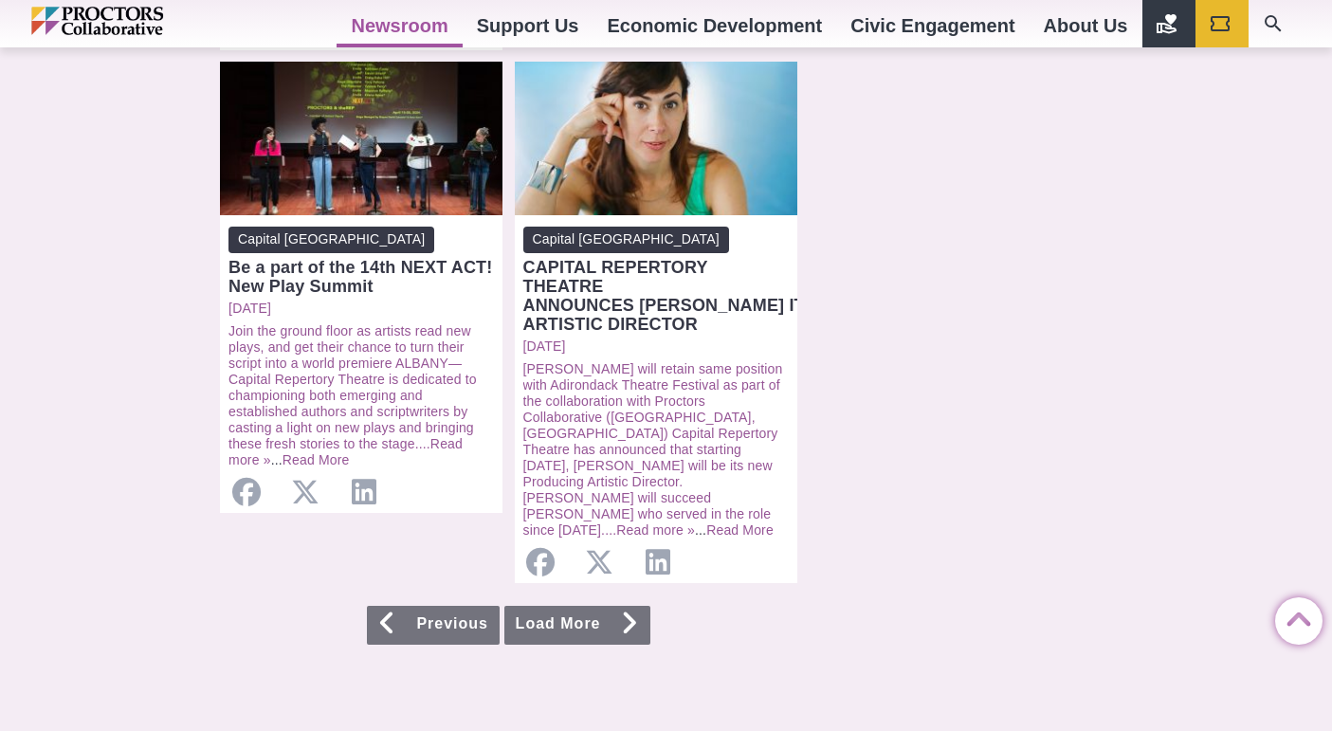
scroll to position [1949, 0]
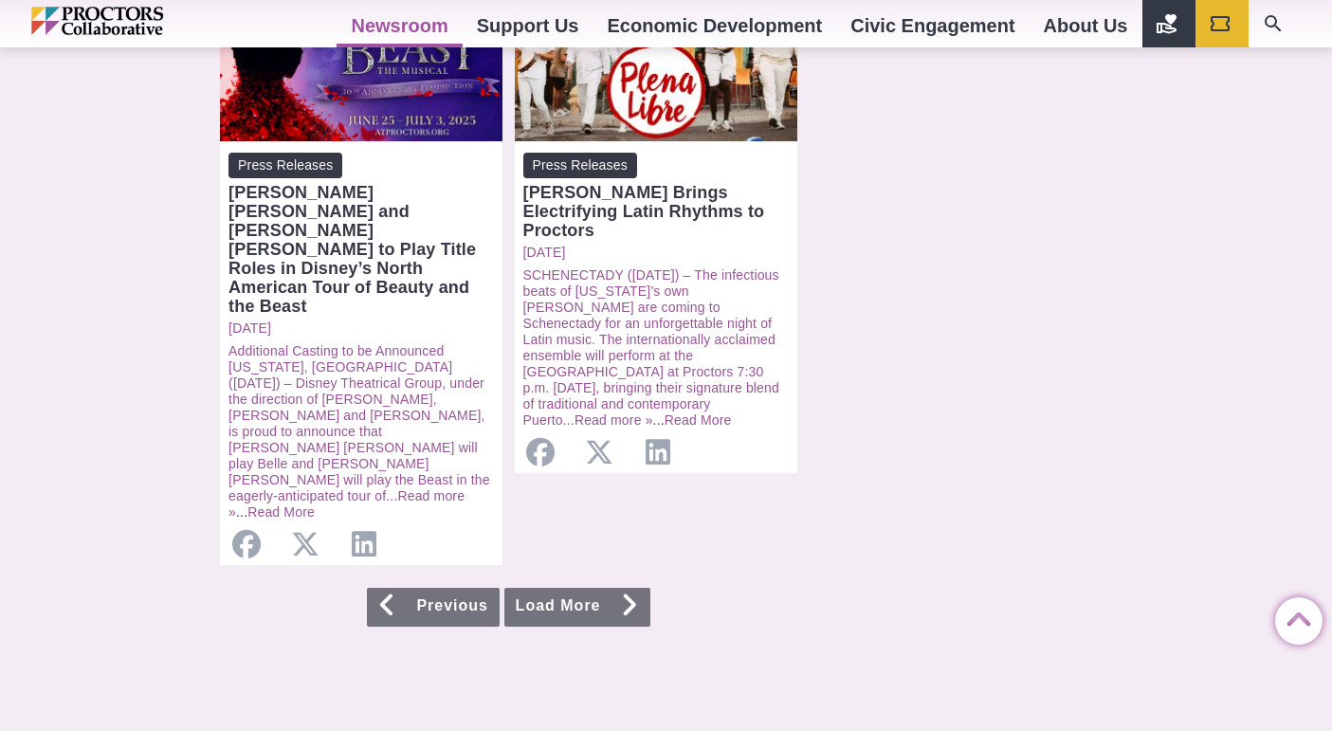
scroll to position [2034, 0]
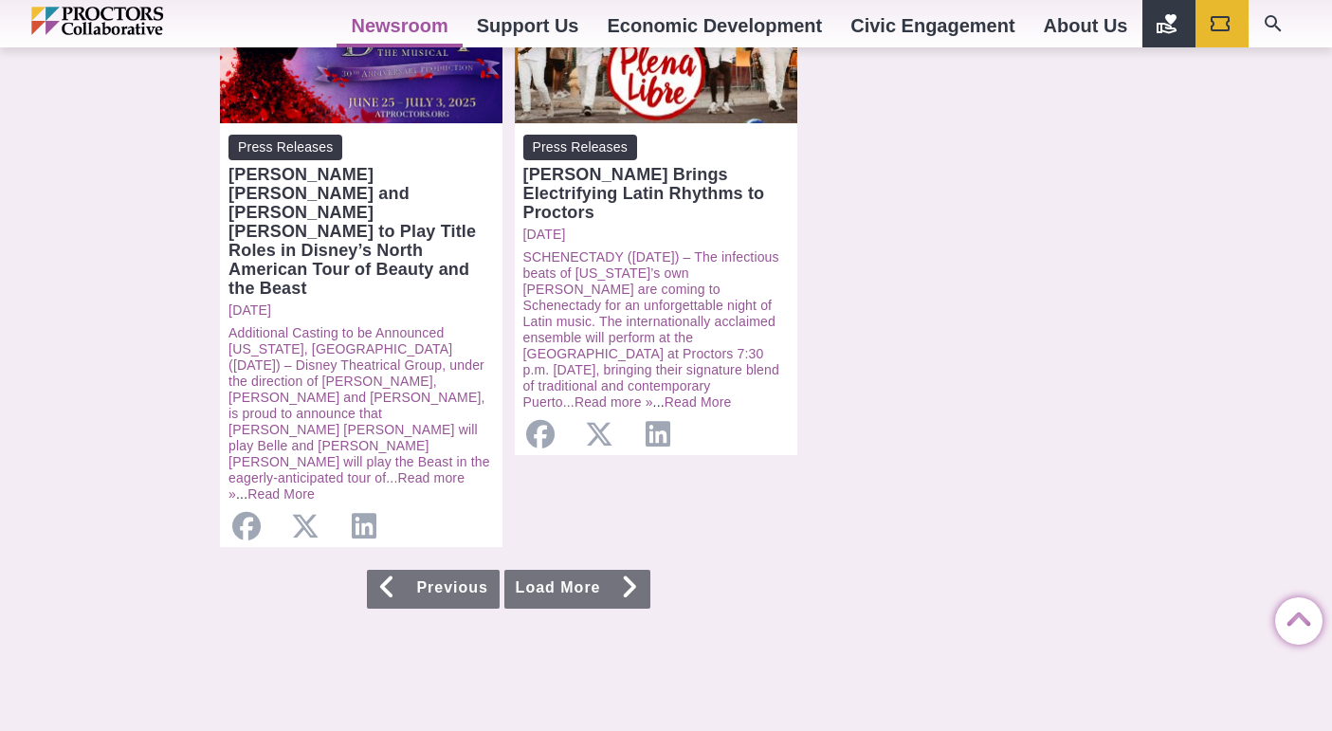
click at [605, 570] on link "Load More" at bounding box center [577, 589] width 146 height 39
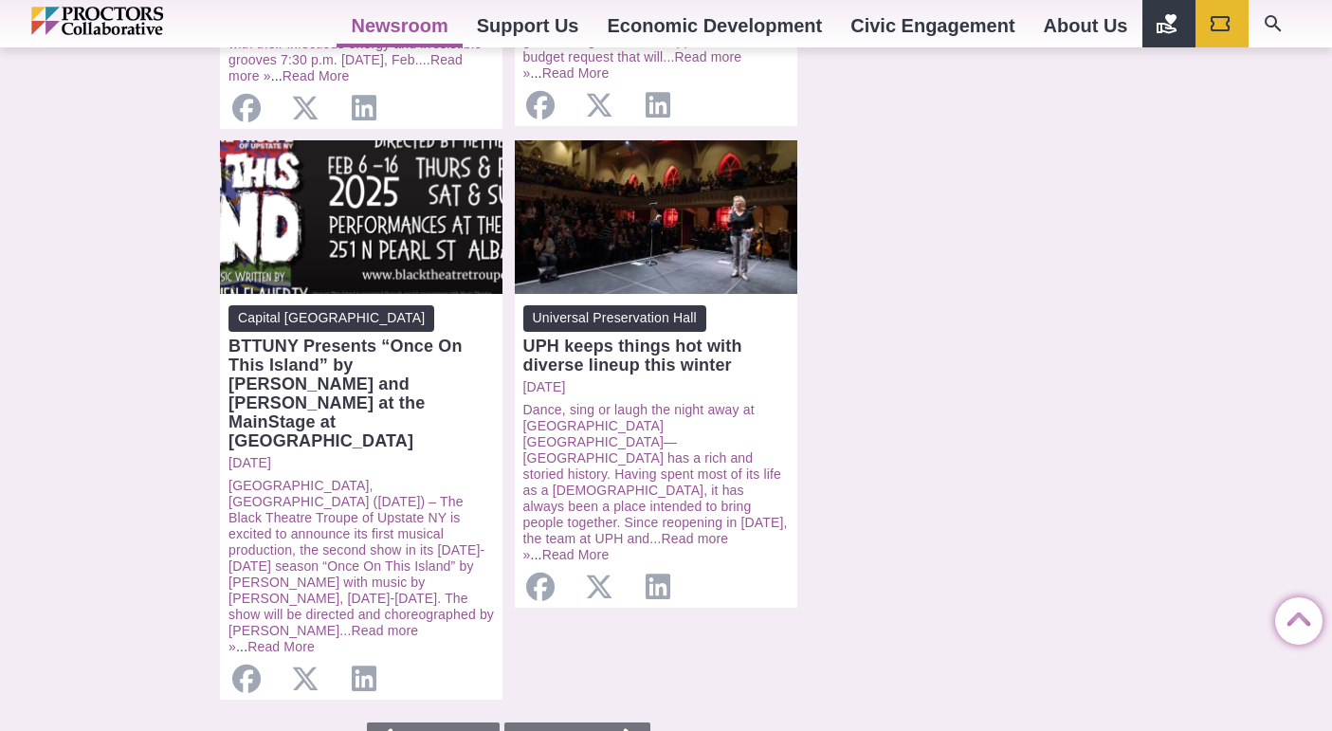
scroll to position [1838, 0]
click at [592, 721] on link "Load More" at bounding box center [577, 740] width 146 height 39
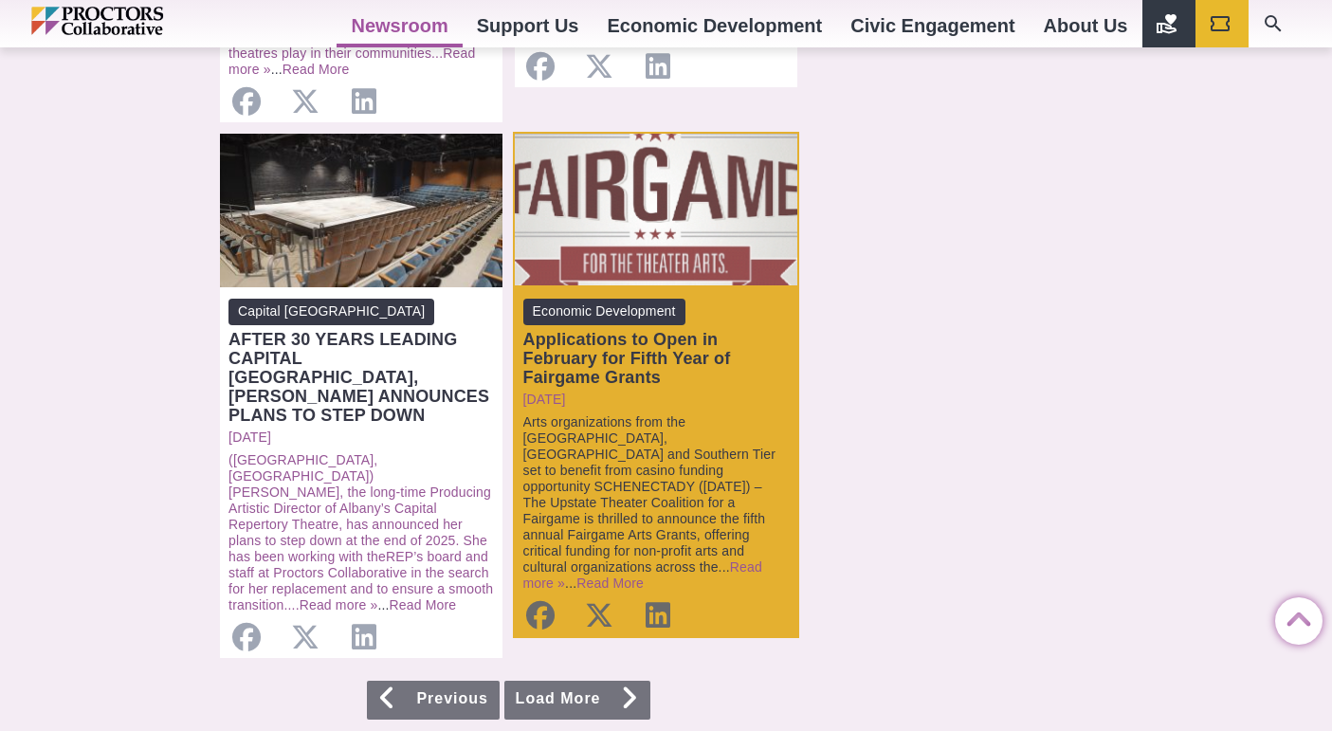
scroll to position [1845, 0]
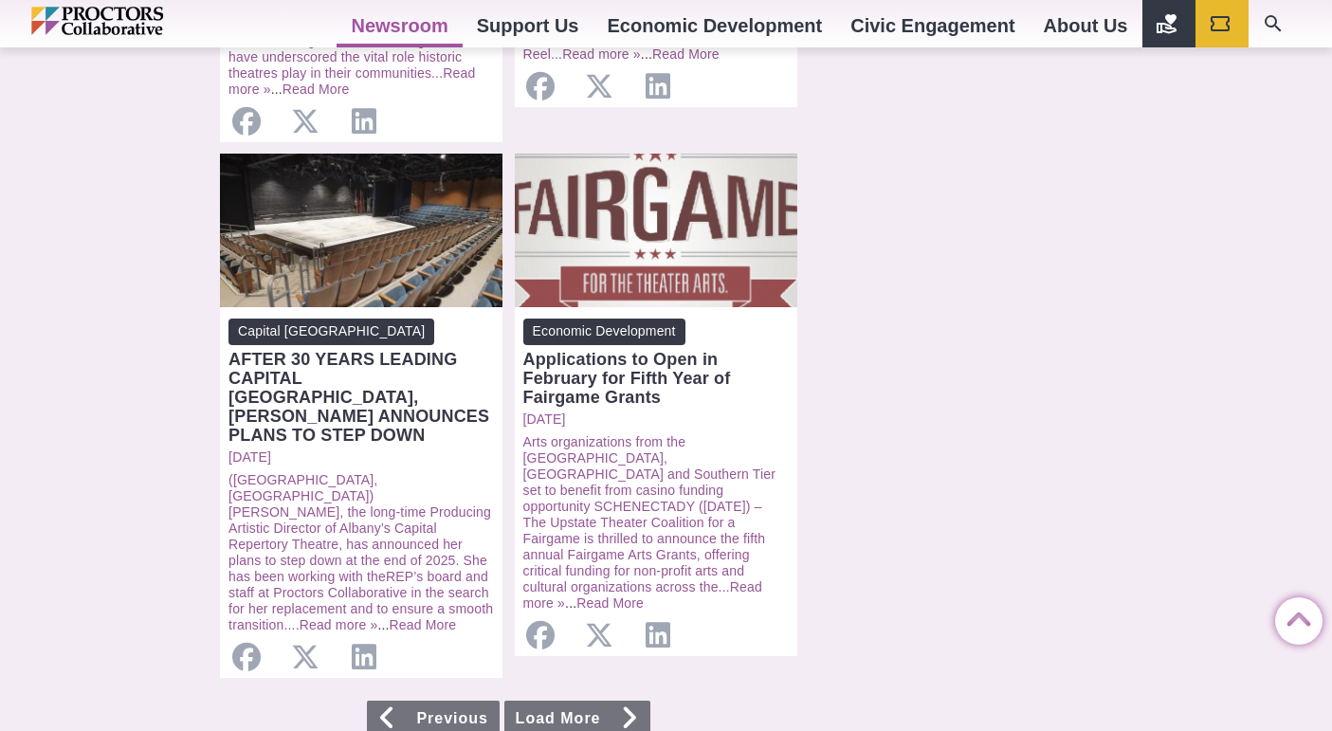
click at [571, 705] on link "Load More" at bounding box center [577, 719] width 146 height 39
